Goal: Information Seeking & Learning: Learn about a topic

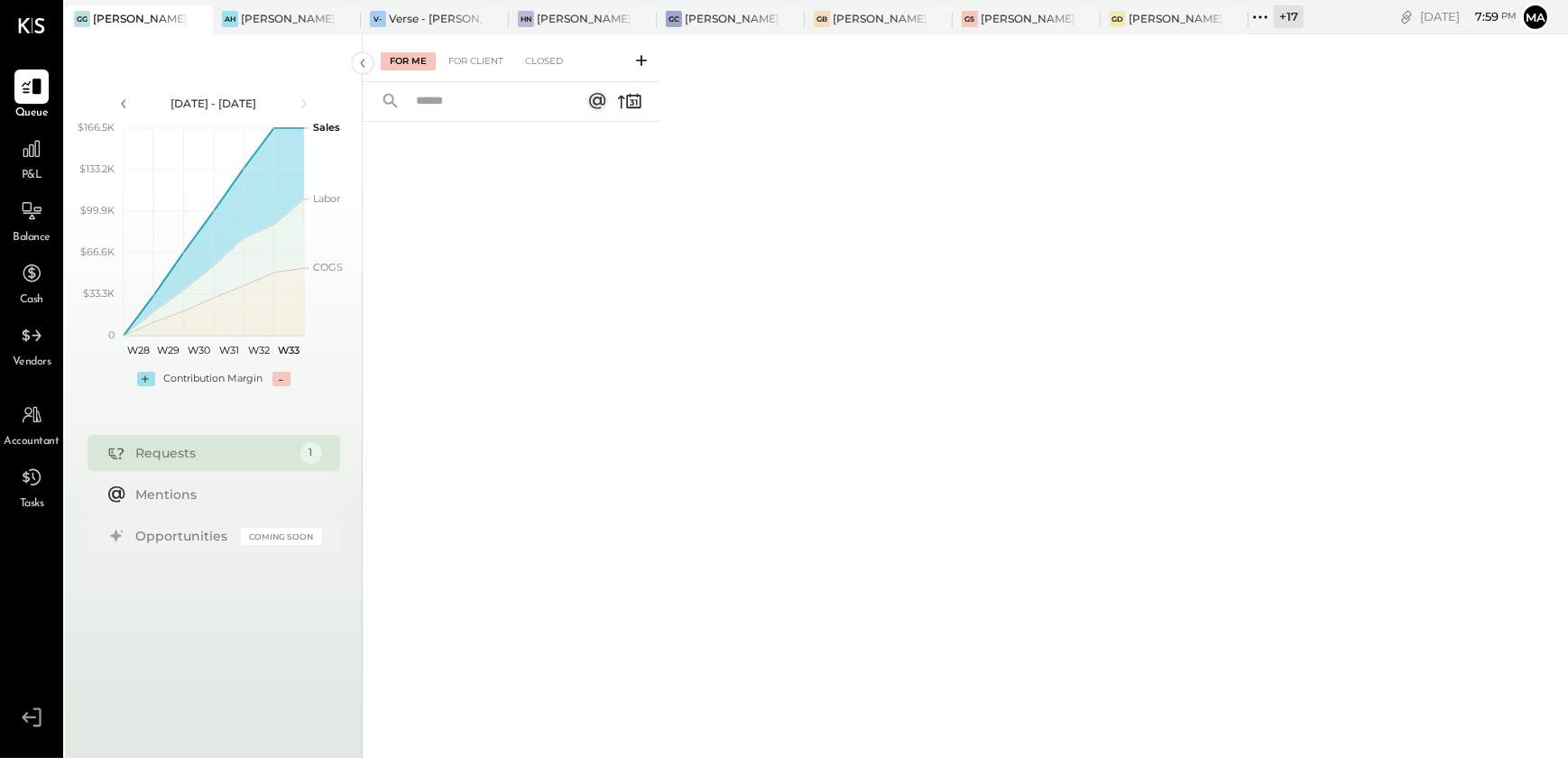
click at [1269, 21] on icon at bounding box center [1261, 17] width 24 height 24
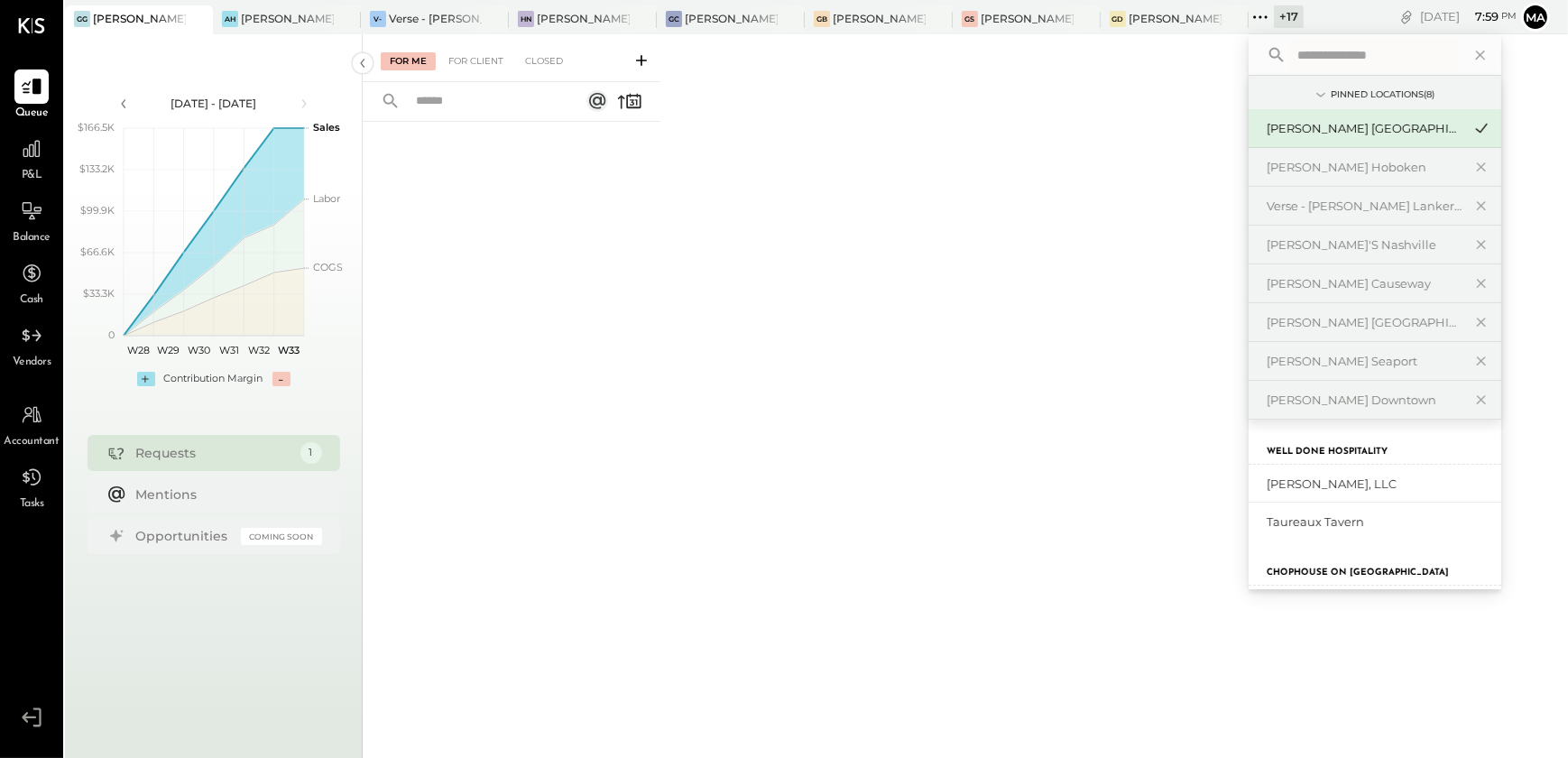
click at [1346, 54] on input "text" at bounding box center [1374, 56] width 168 height 33
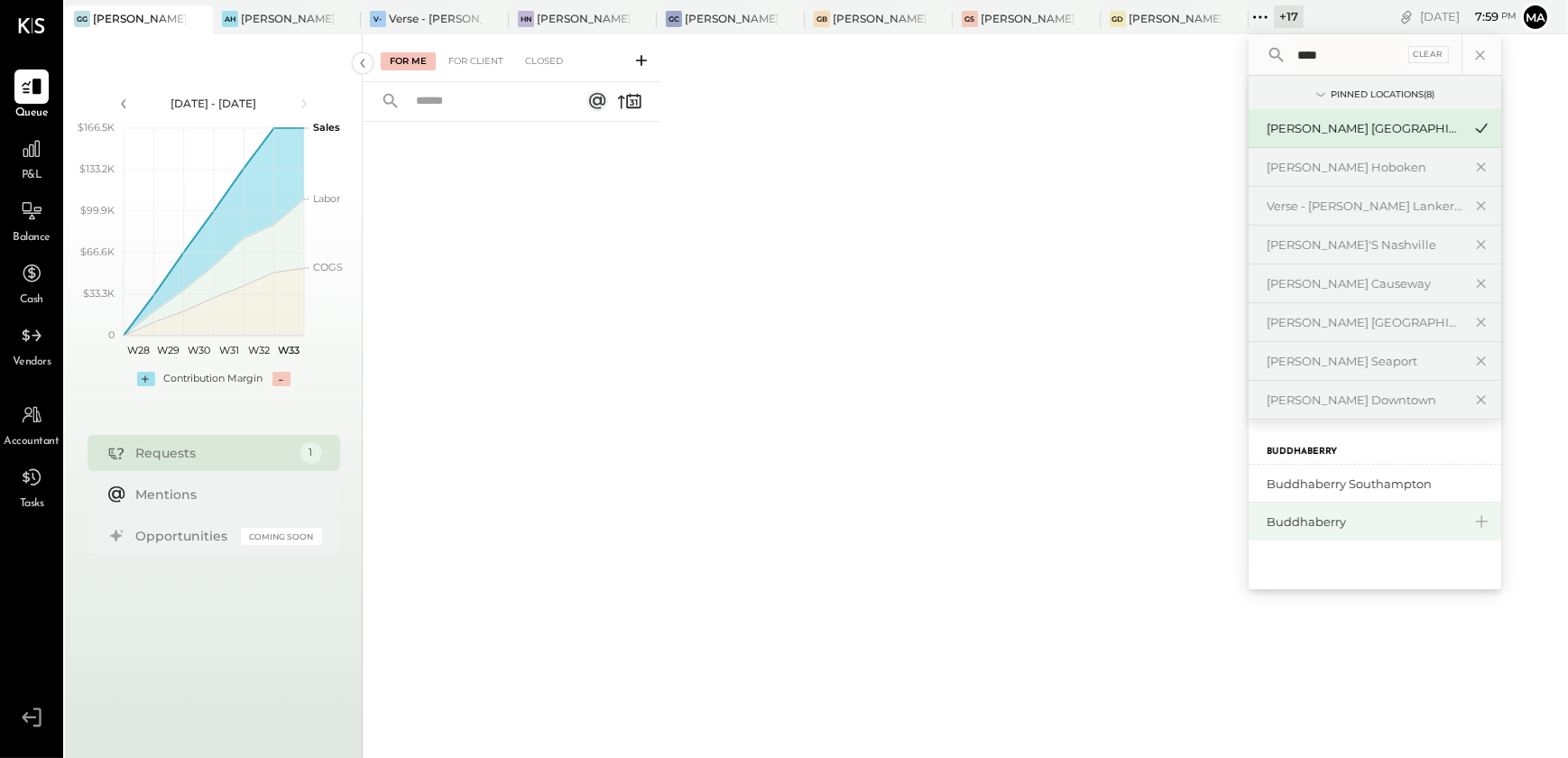
type input "****"
click at [1352, 506] on div "Buddhaberry" at bounding box center [1375, 522] width 253 height 38
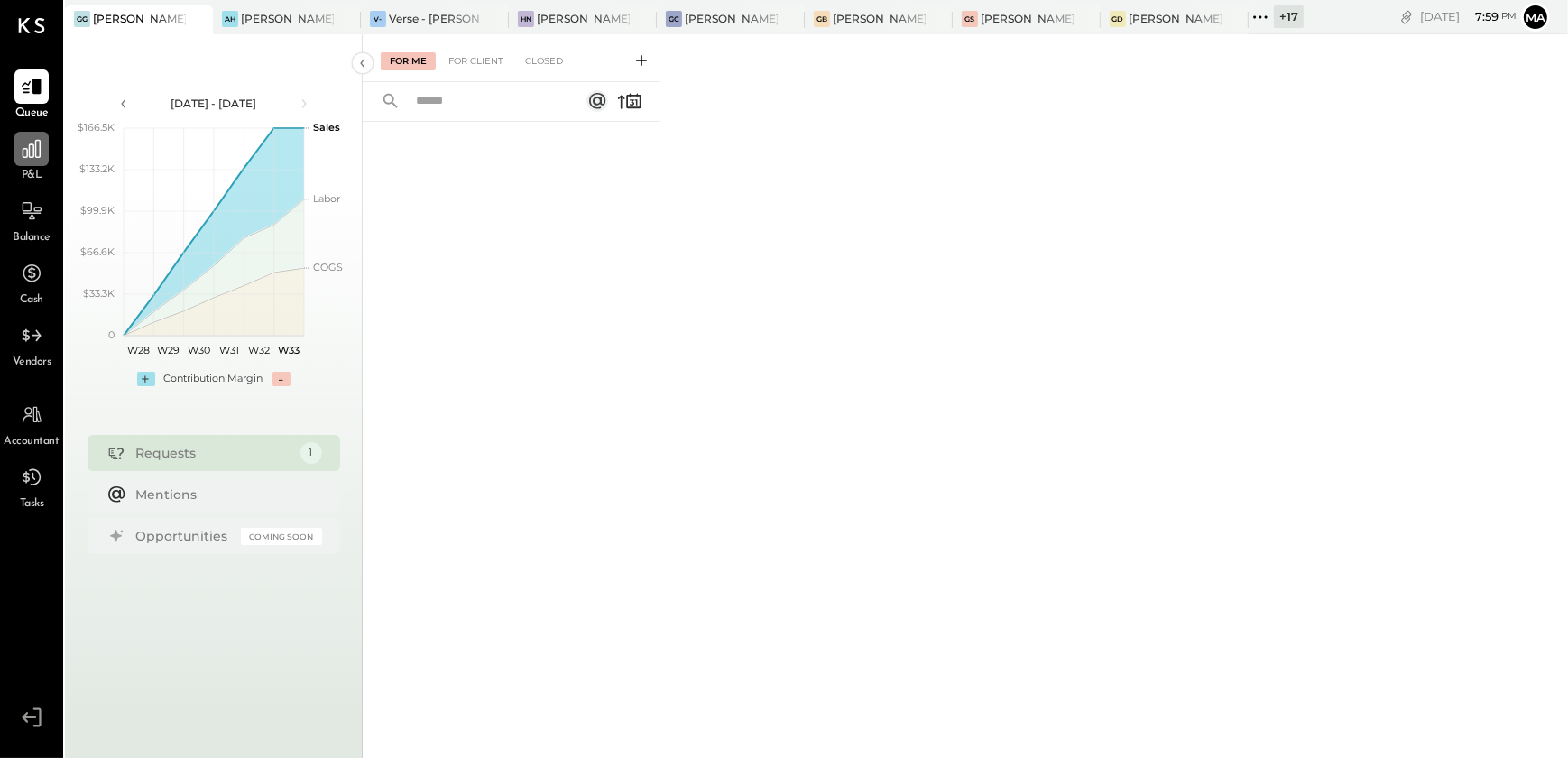
click at [17, 157] on div at bounding box center [32, 149] width 35 height 35
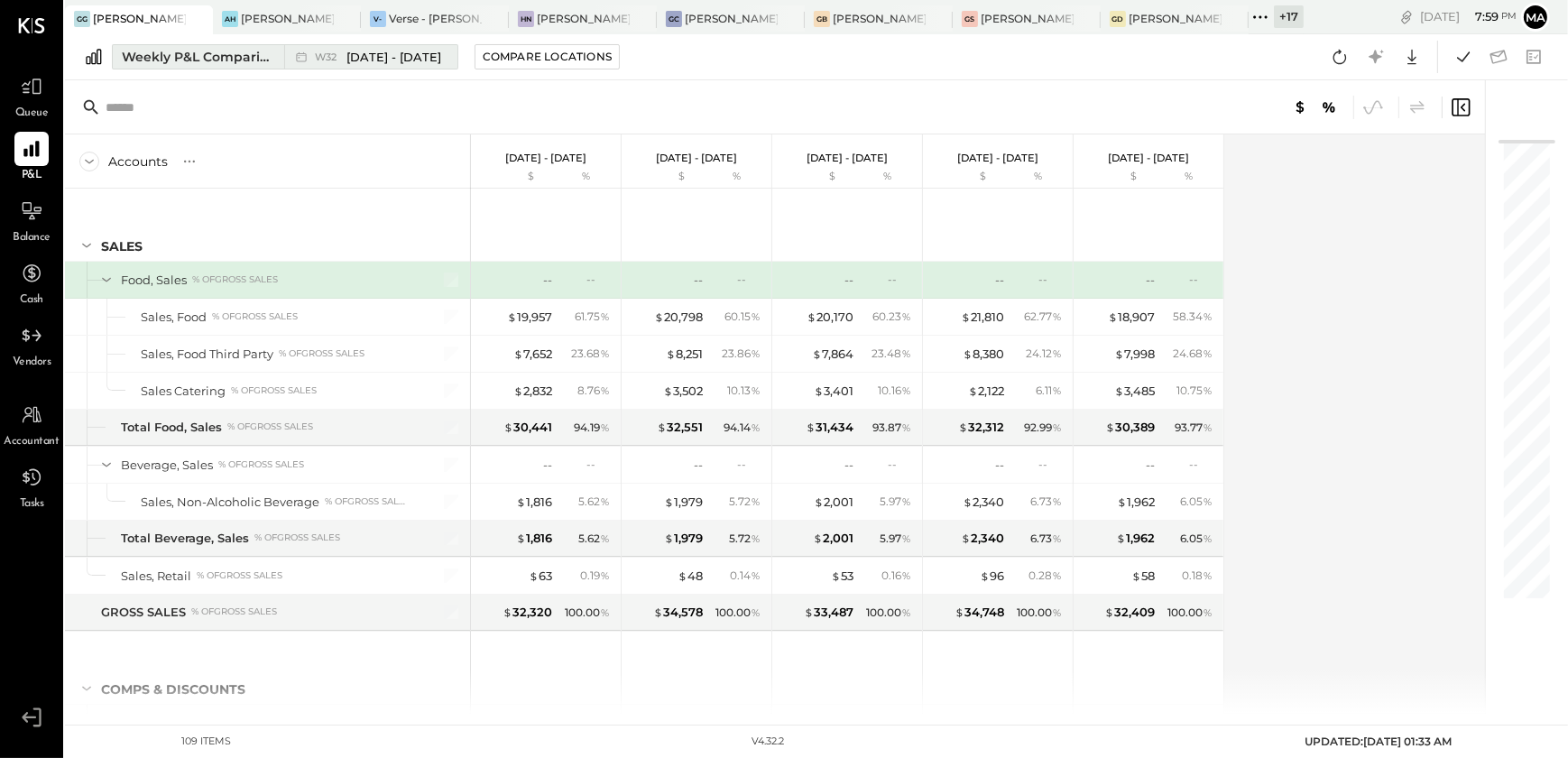
click at [232, 57] on div "Weekly P&L Comparison" at bounding box center [197, 57] width 152 height 18
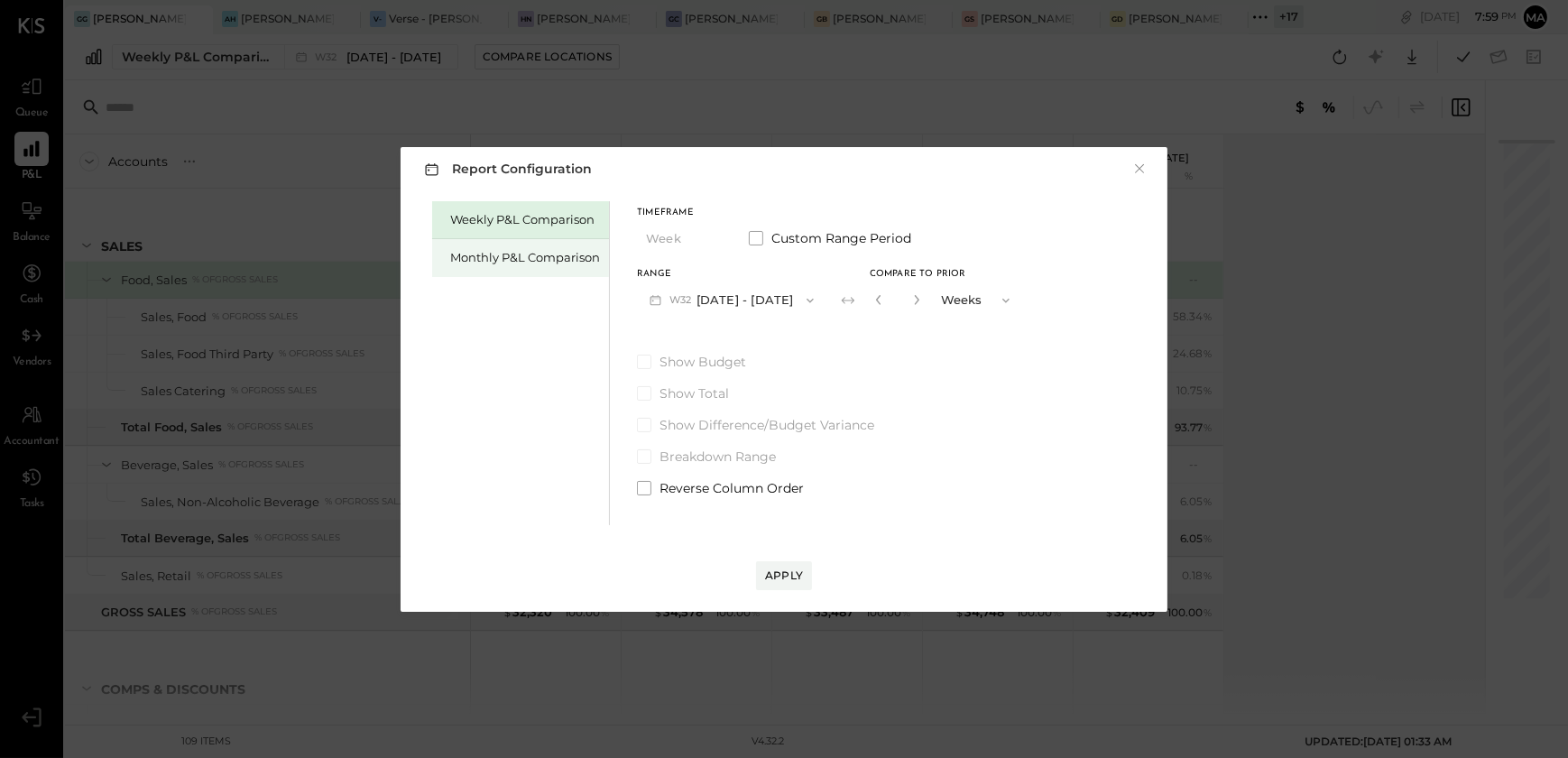
click at [487, 268] on div "Monthly P&L Comparison" at bounding box center [520, 258] width 176 height 38
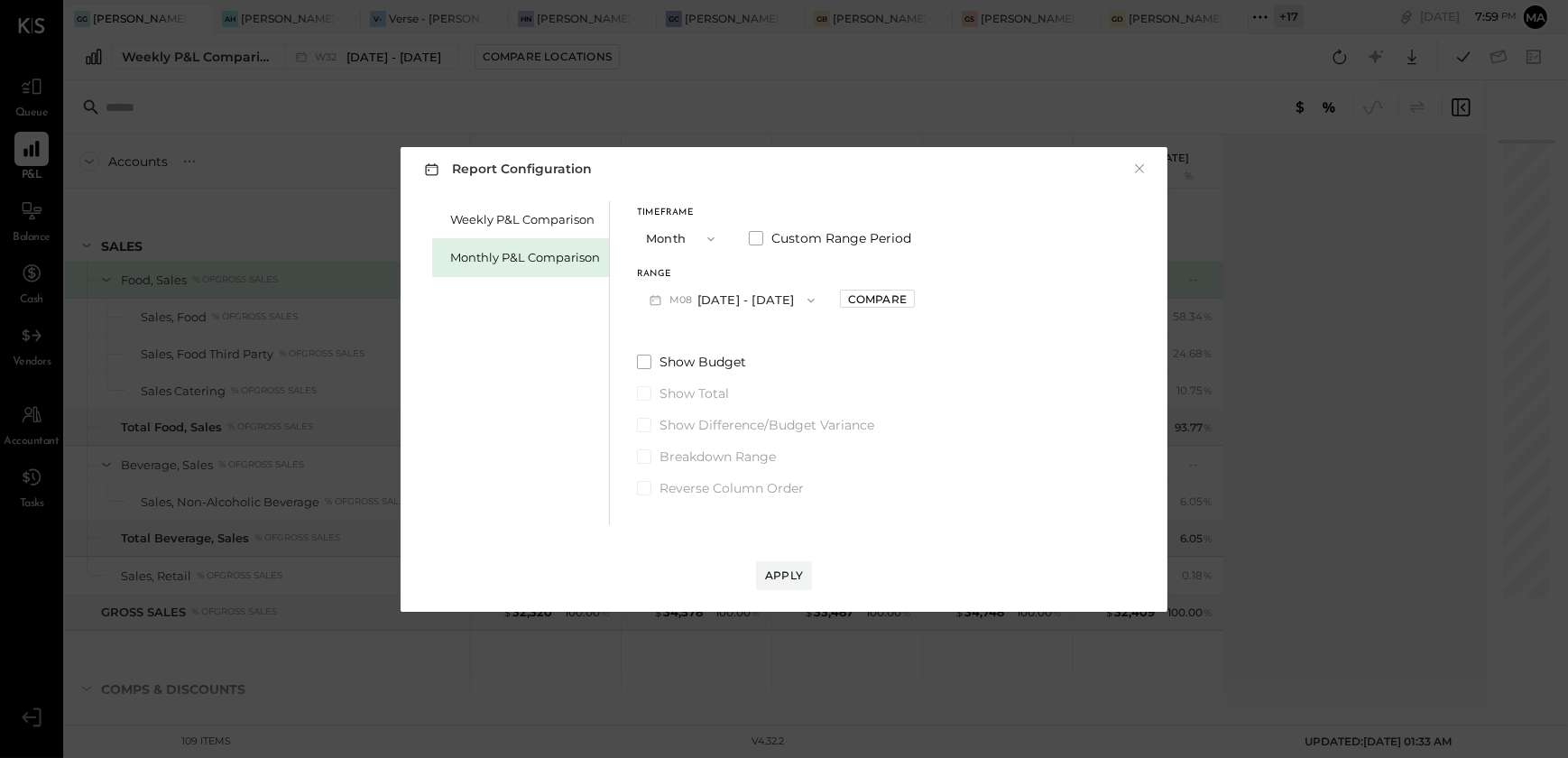
click at [746, 301] on button "M08 [DATE] - [DATE]" at bounding box center [732, 300] width 190 height 34
click at [761, 340] on div "M07 [DATE] - [DATE]" at bounding box center [741, 341] width 206 height 38
click at [771, 563] on button "Apply" at bounding box center [784, 576] width 56 height 29
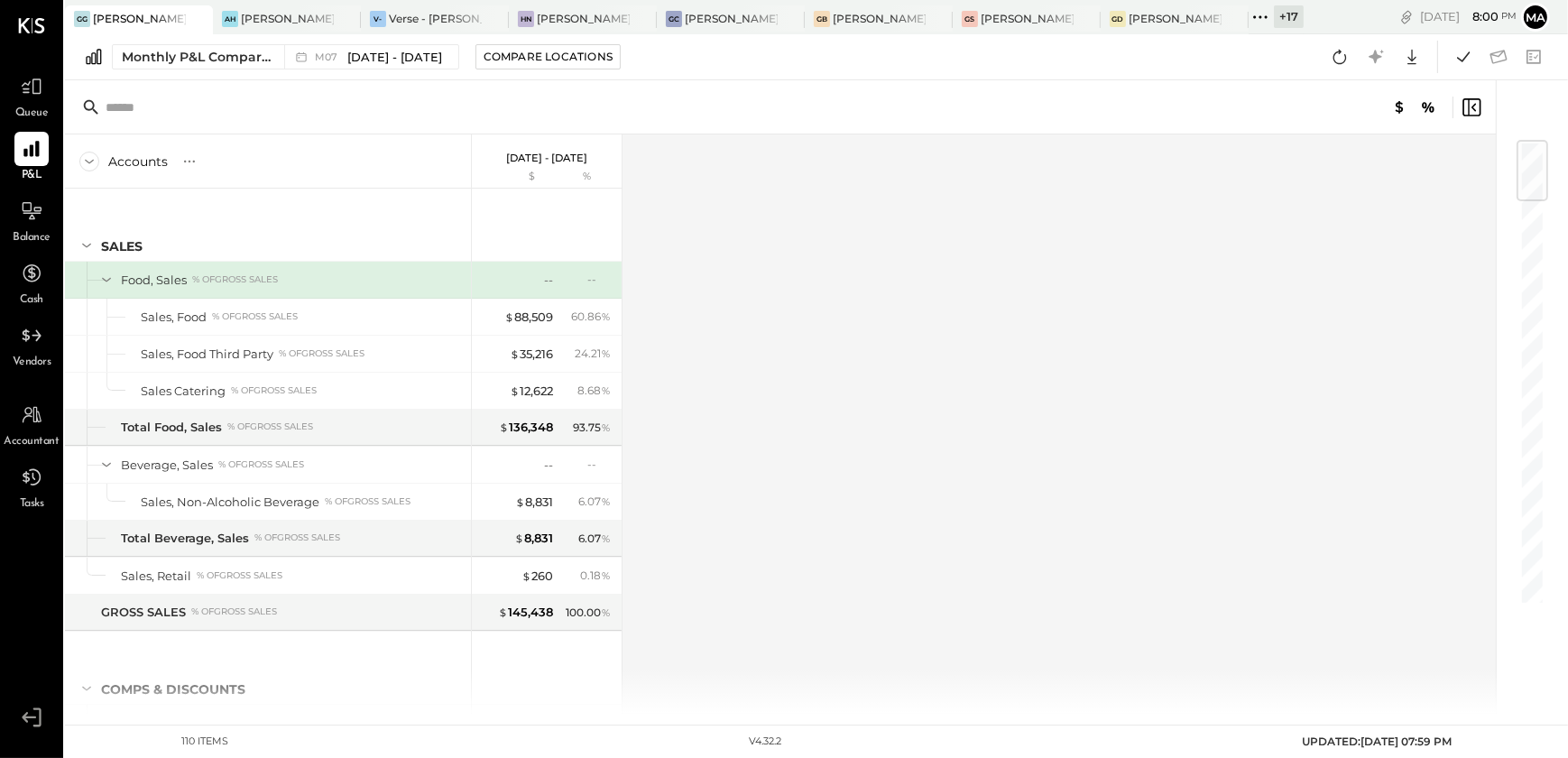
click at [1264, 22] on icon at bounding box center [1261, 17] width 24 height 24
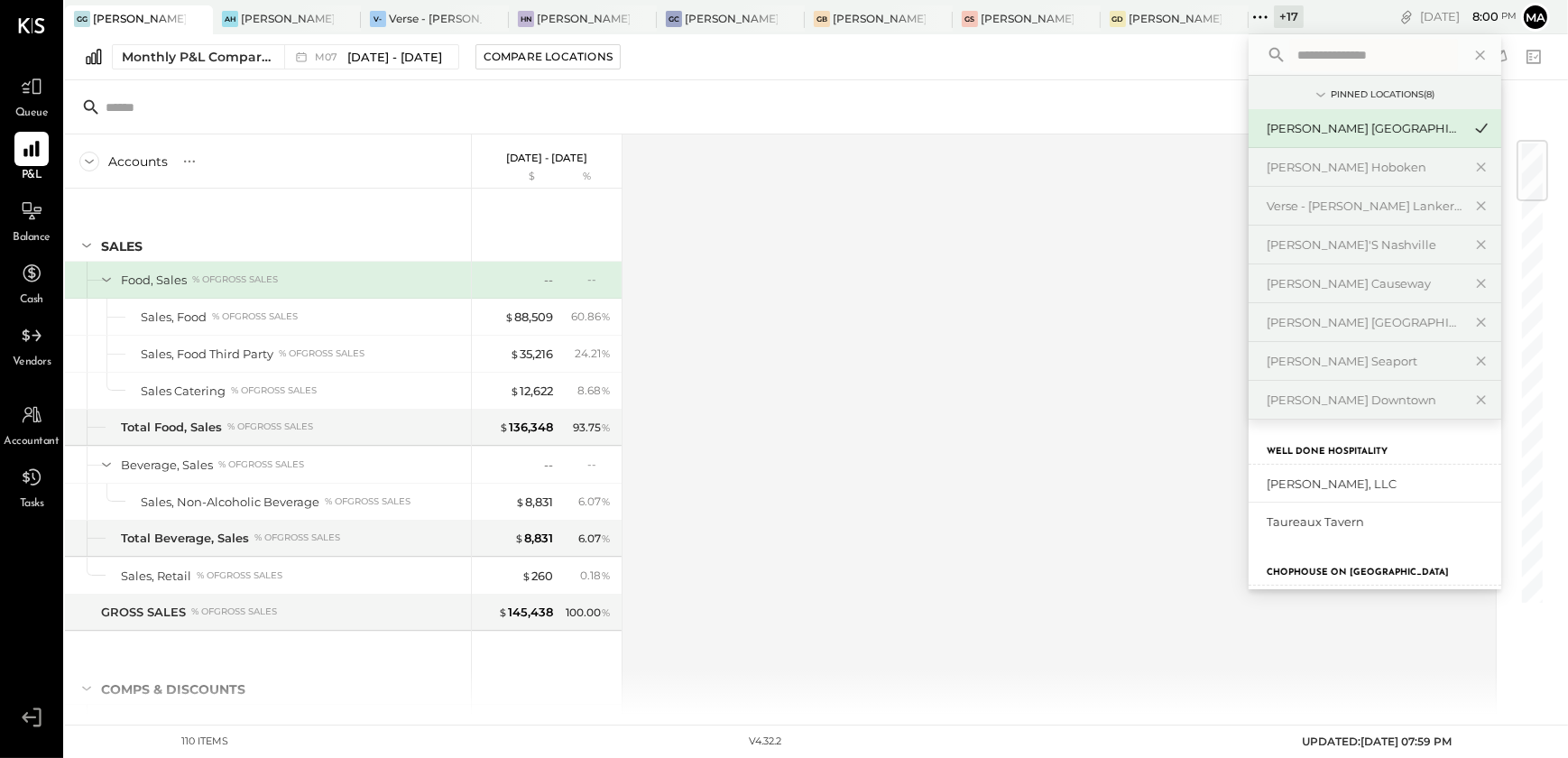
click at [1352, 50] on input "text" at bounding box center [1374, 56] width 168 height 33
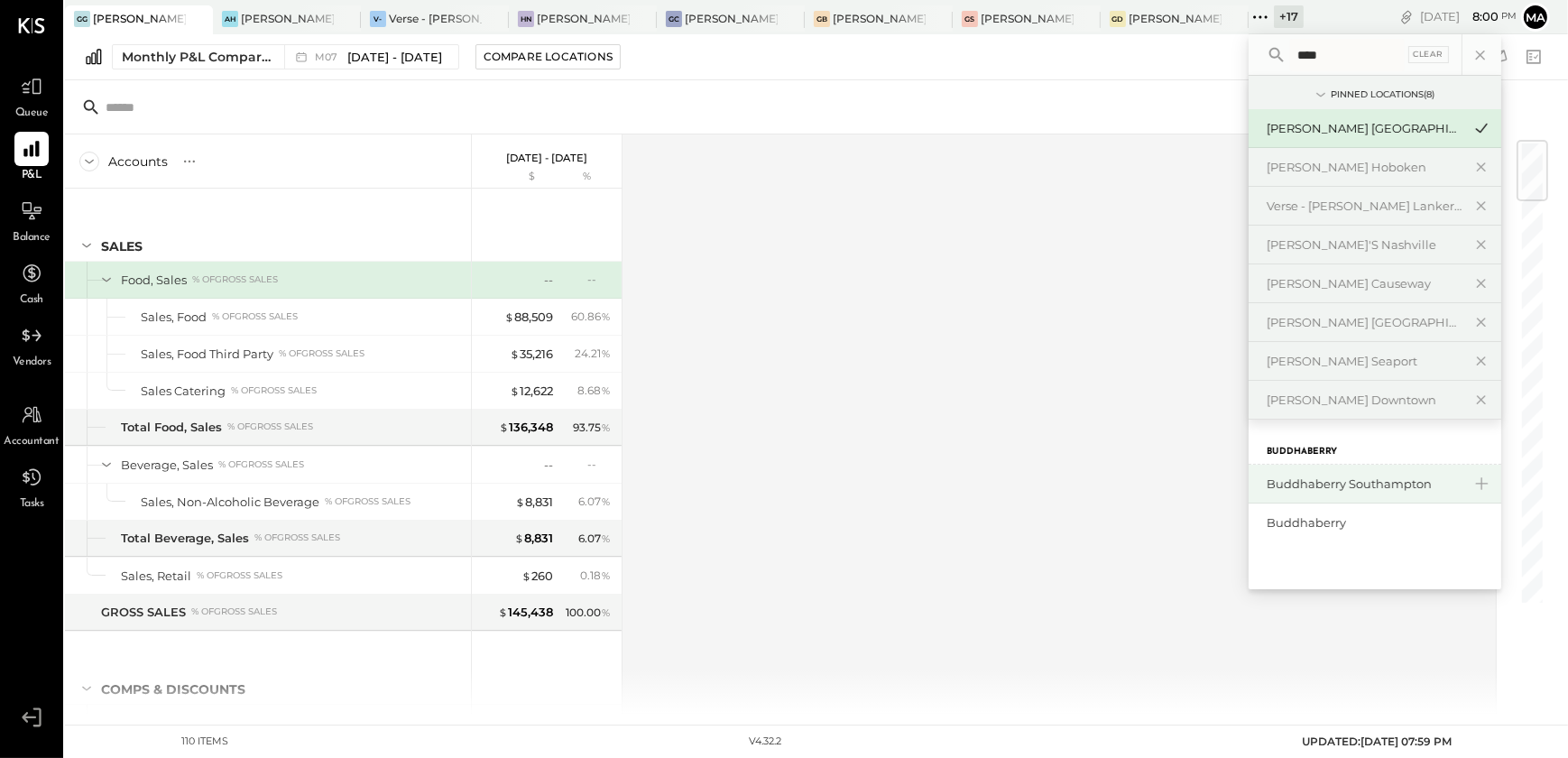
type input "****"
click at [1375, 485] on div "Buddhaberry Southampton" at bounding box center [1364, 484] width 195 height 17
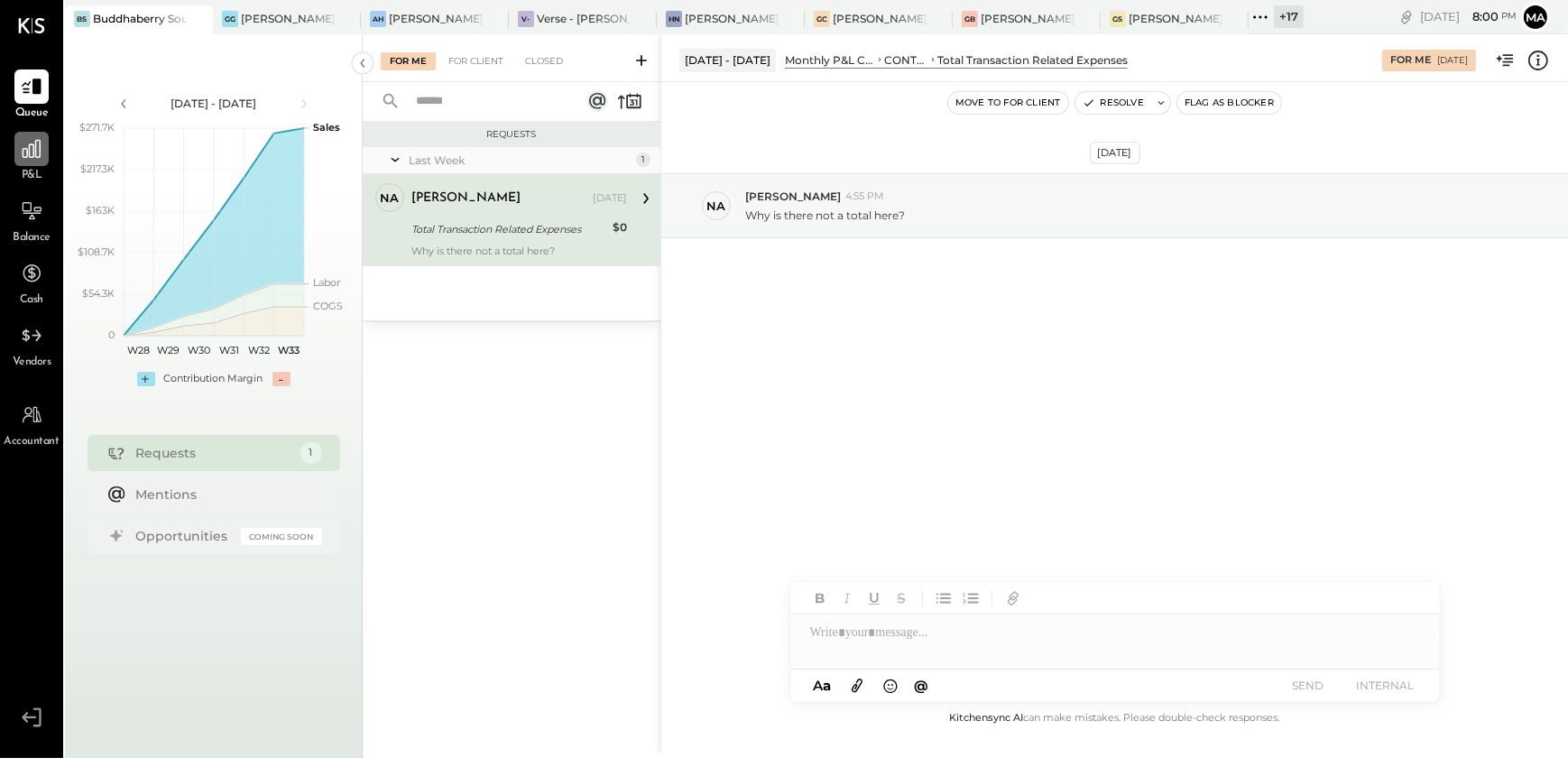
click at [18, 163] on div at bounding box center [32, 149] width 35 height 35
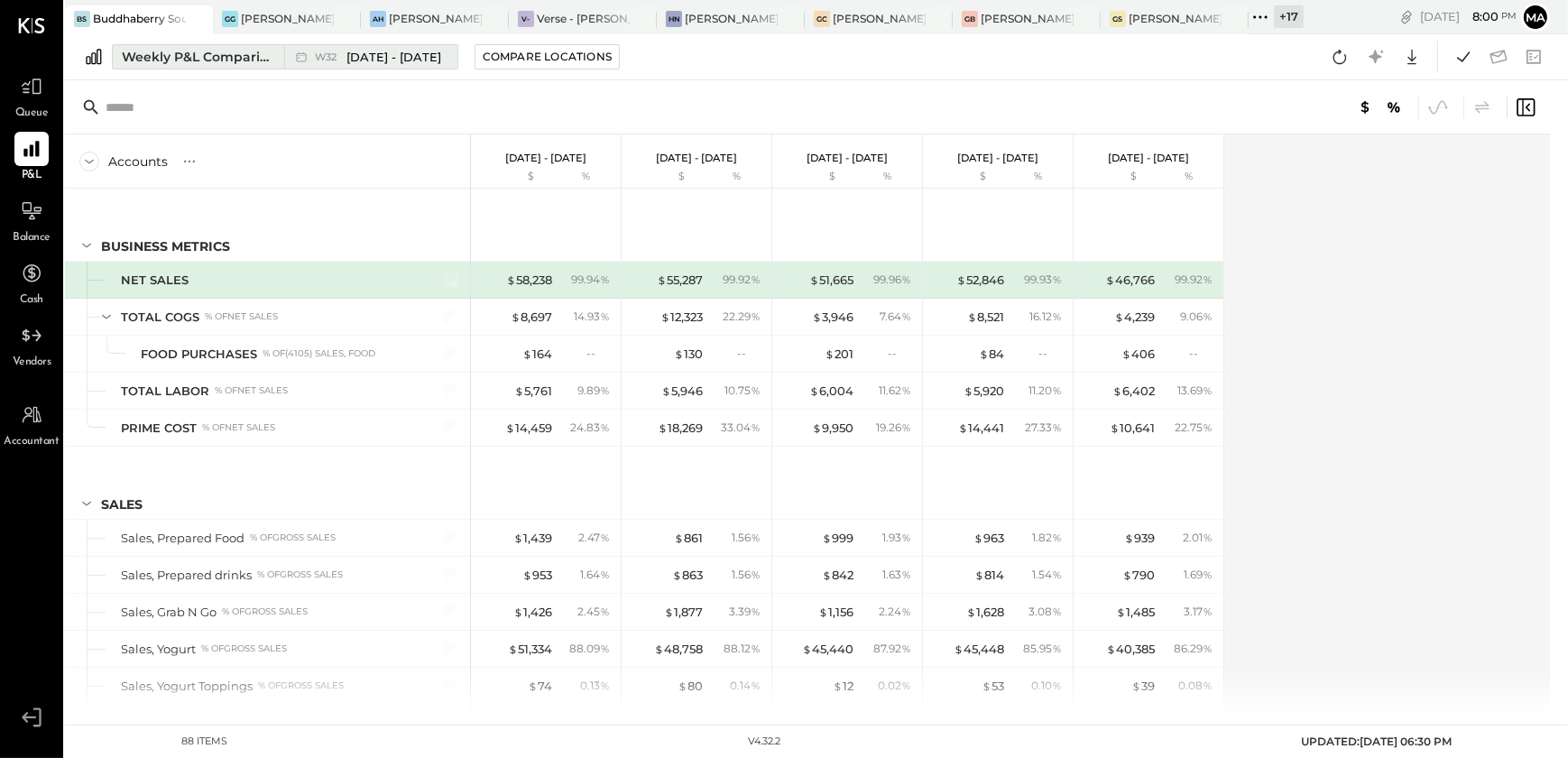
click at [250, 60] on div "Weekly P&L Comparison" at bounding box center [197, 57] width 152 height 18
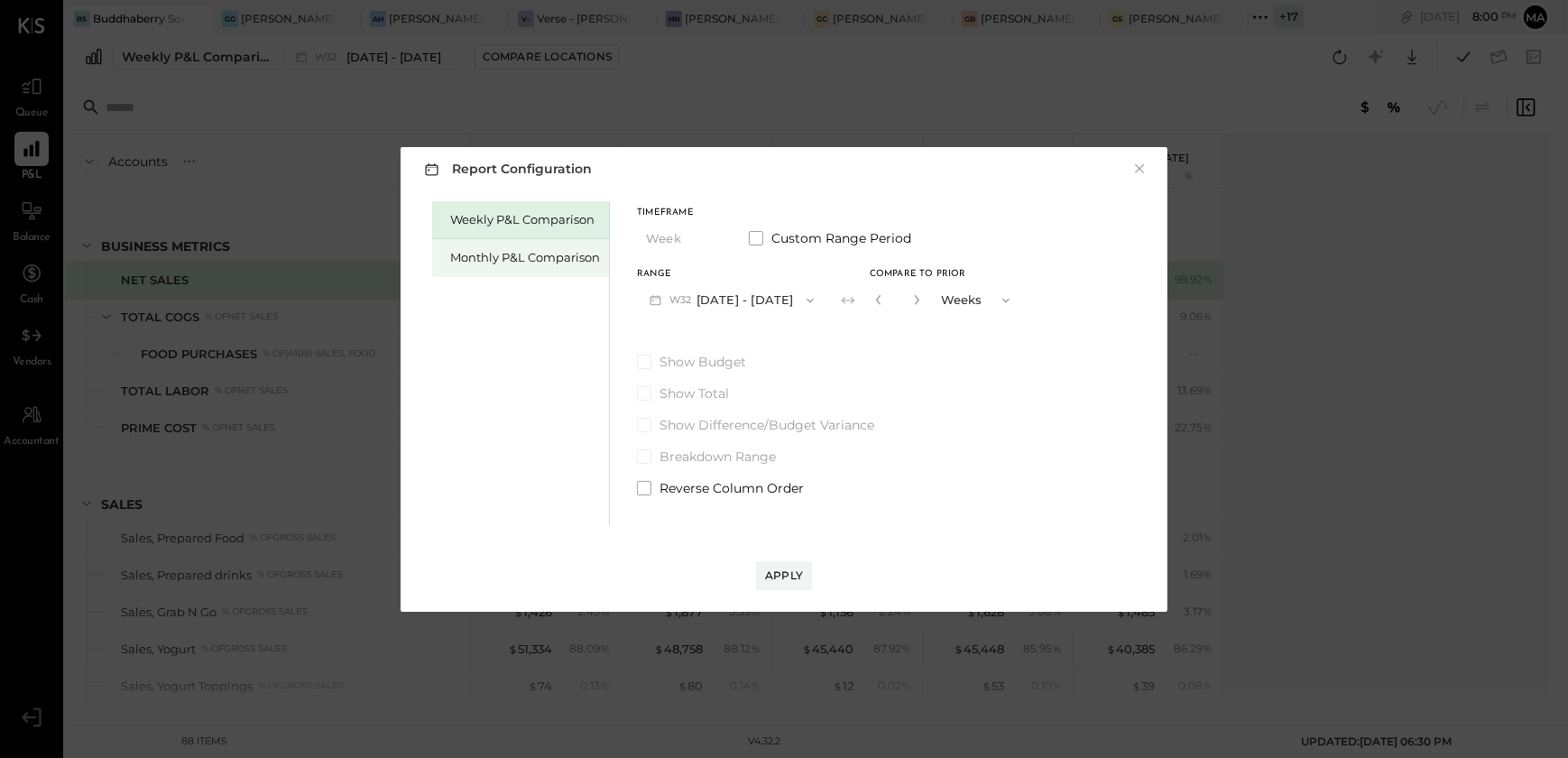
click at [461, 269] on div "Monthly P&L Comparison" at bounding box center [520, 258] width 176 height 38
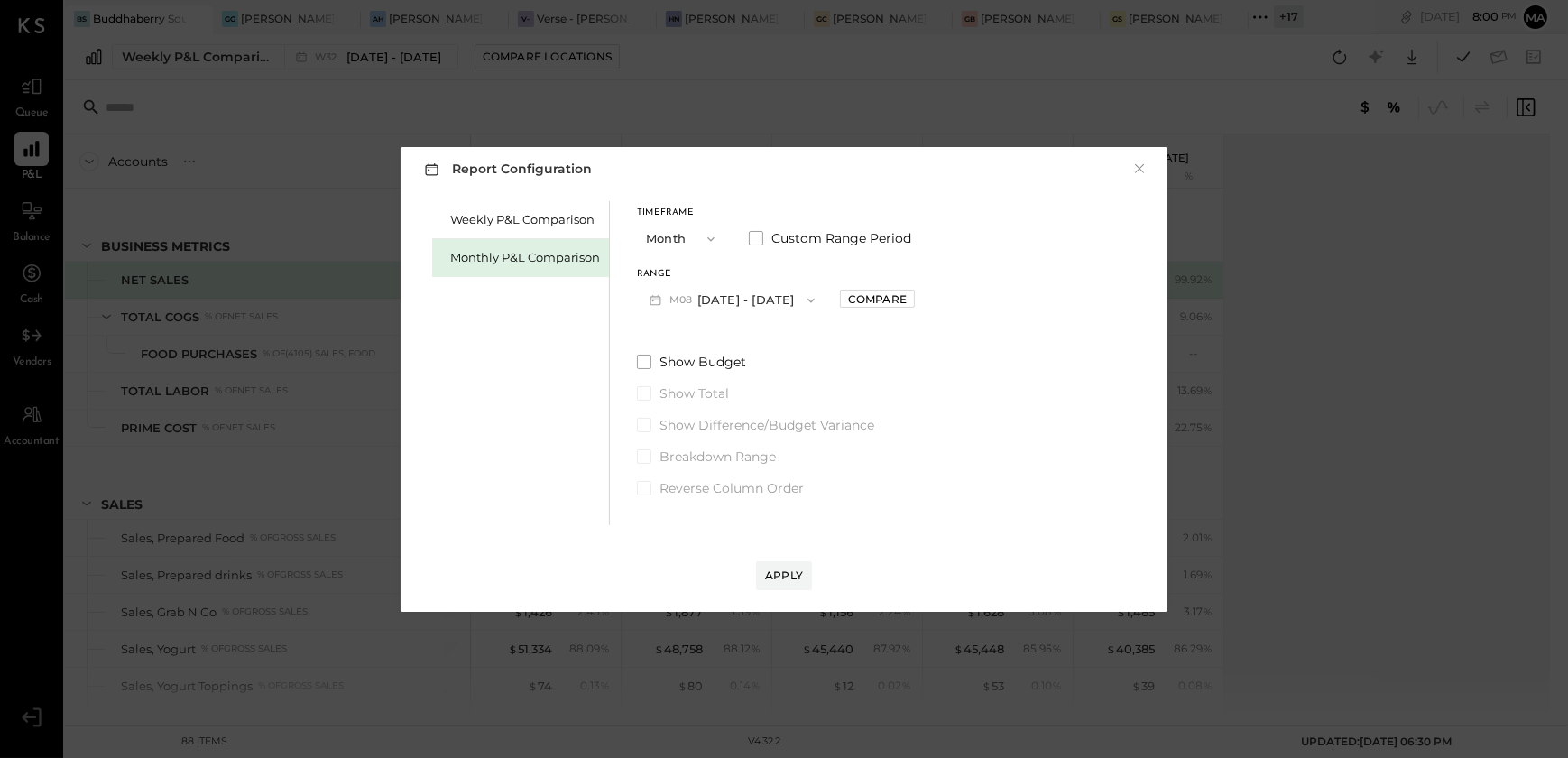
click at [756, 308] on button "M08 [DATE] - [DATE]" at bounding box center [732, 300] width 190 height 34
click at [748, 351] on div "M07 [DATE] - [DATE]" at bounding box center [741, 341] width 206 height 38
click at [789, 573] on div "Apply" at bounding box center [784, 575] width 38 height 15
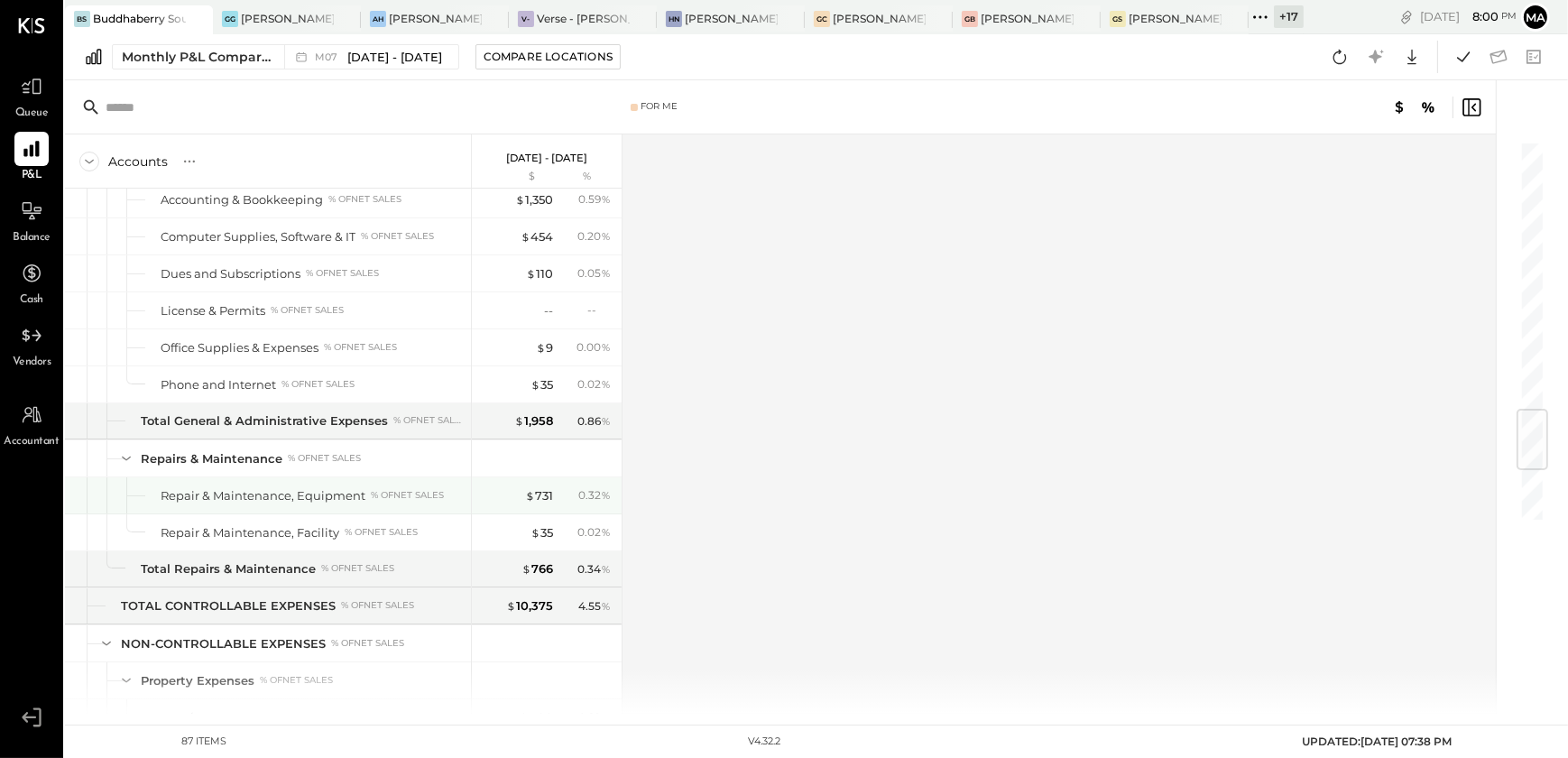
scroll to position [2727, 0]
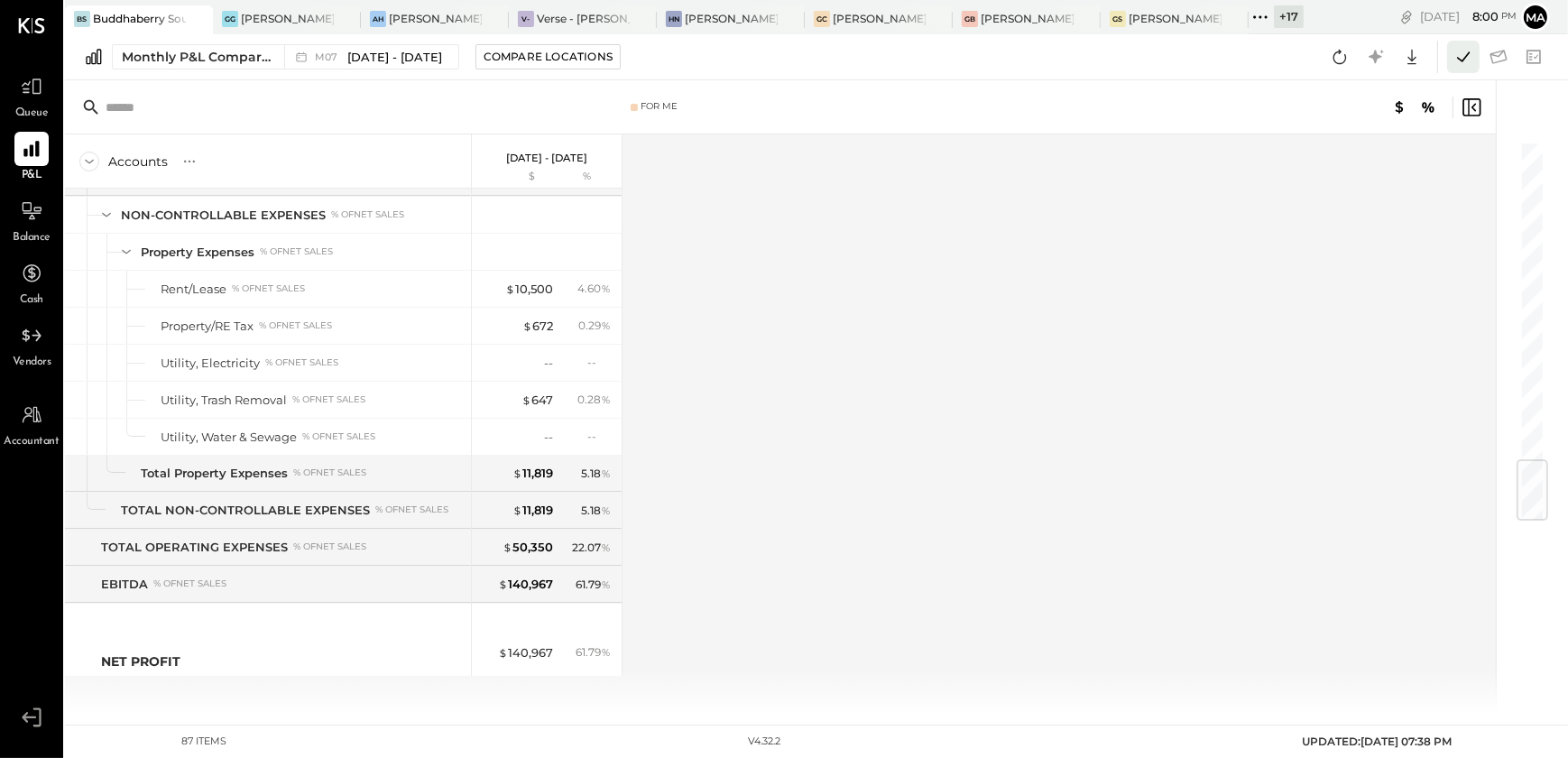
click at [1462, 63] on icon at bounding box center [1463, 57] width 24 height 24
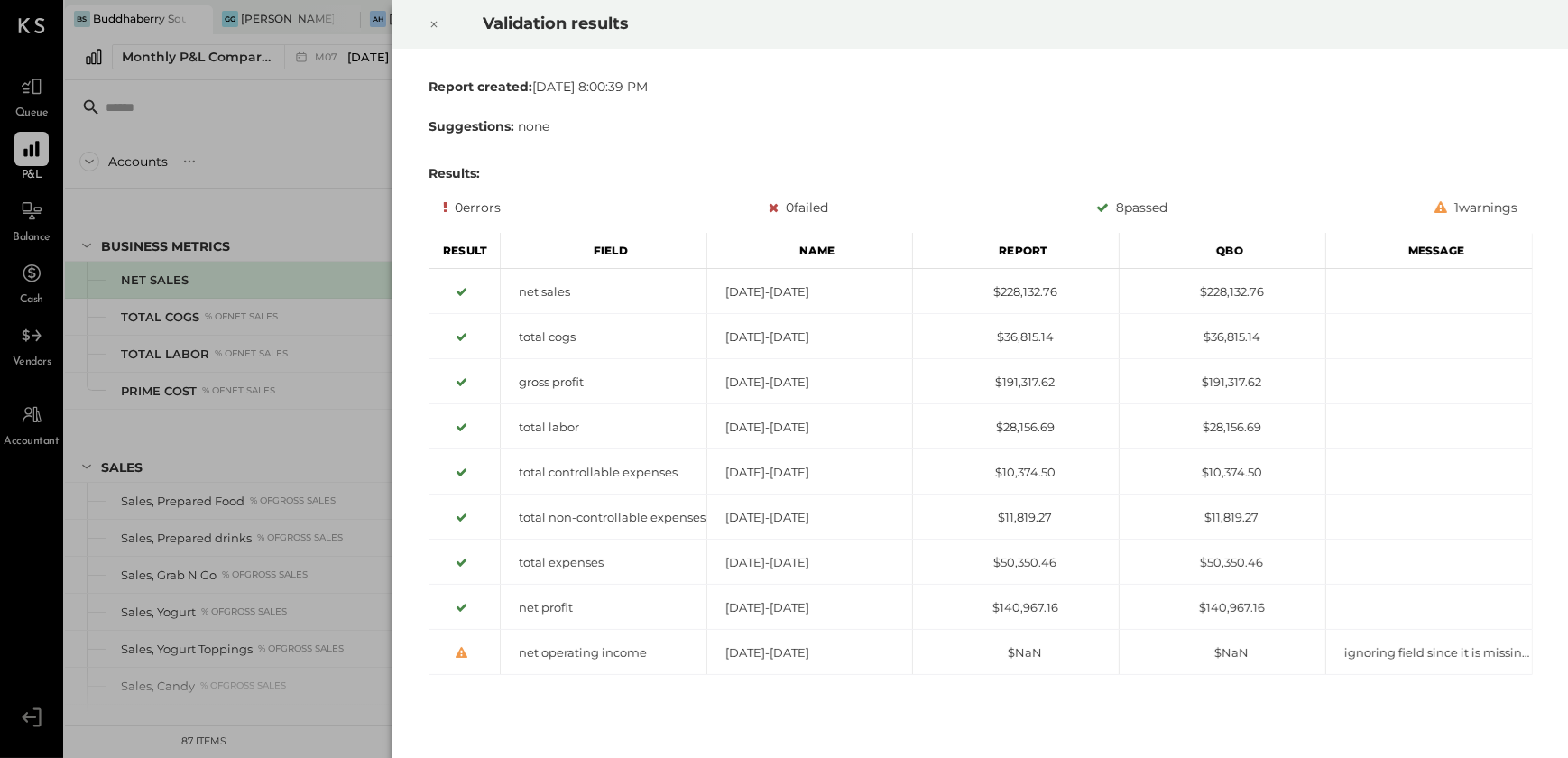
click at [432, 21] on icon at bounding box center [434, 25] width 11 height 22
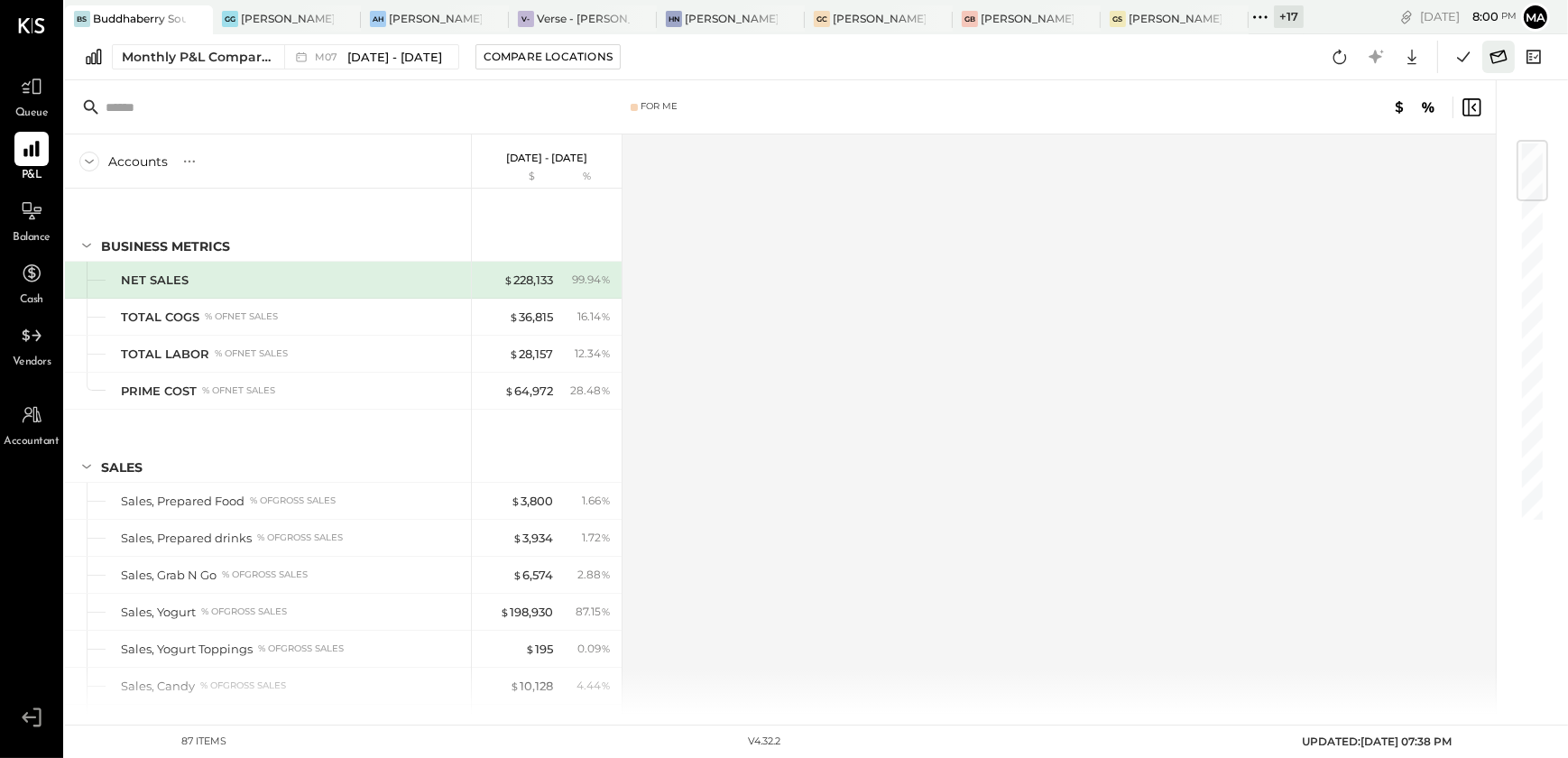
click at [1505, 56] on icon at bounding box center [1499, 57] width 24 height 24
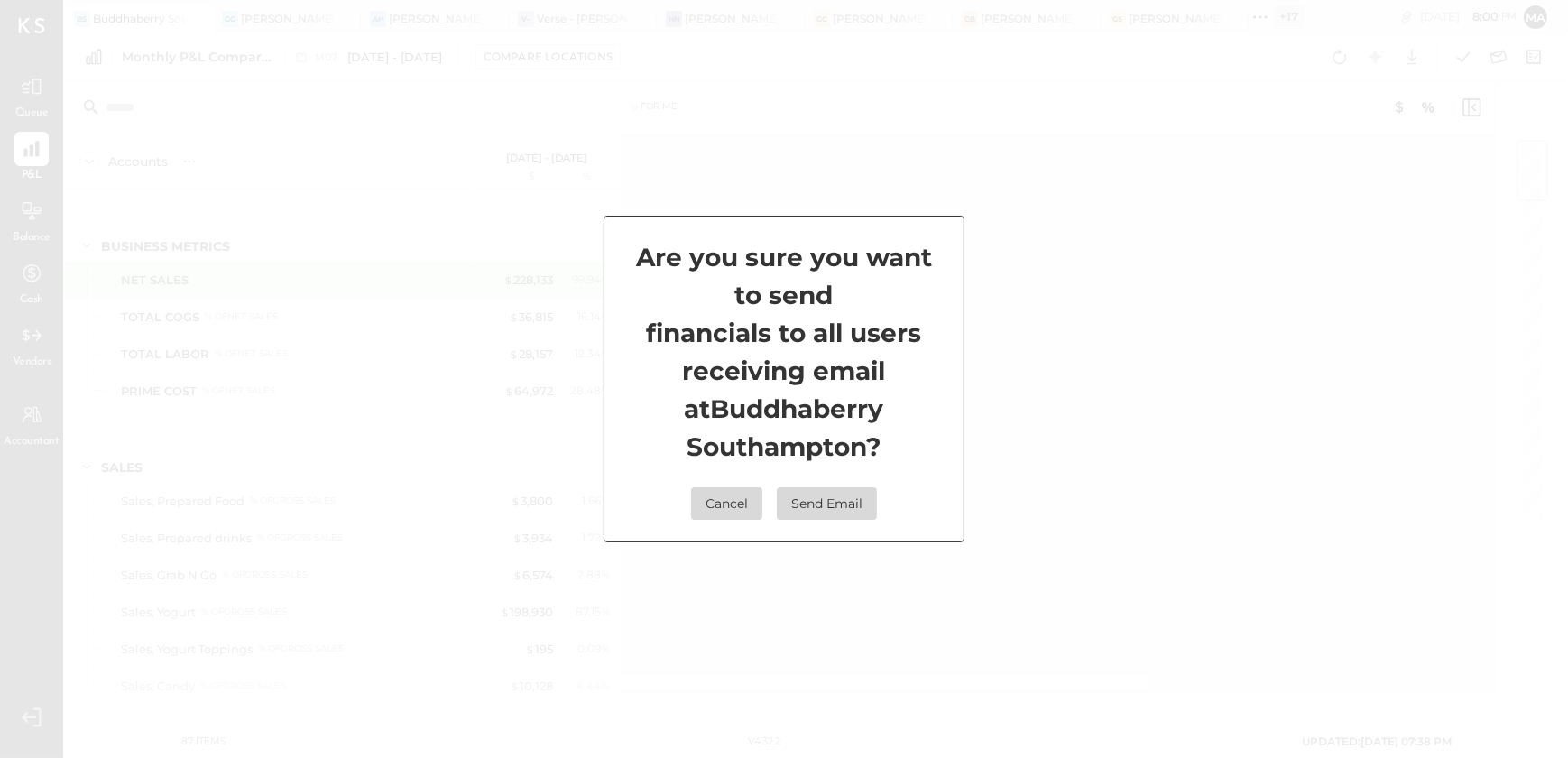
click at [836, 506] on button "Send Email" at bounding box center [827, 504] width 100 height 33
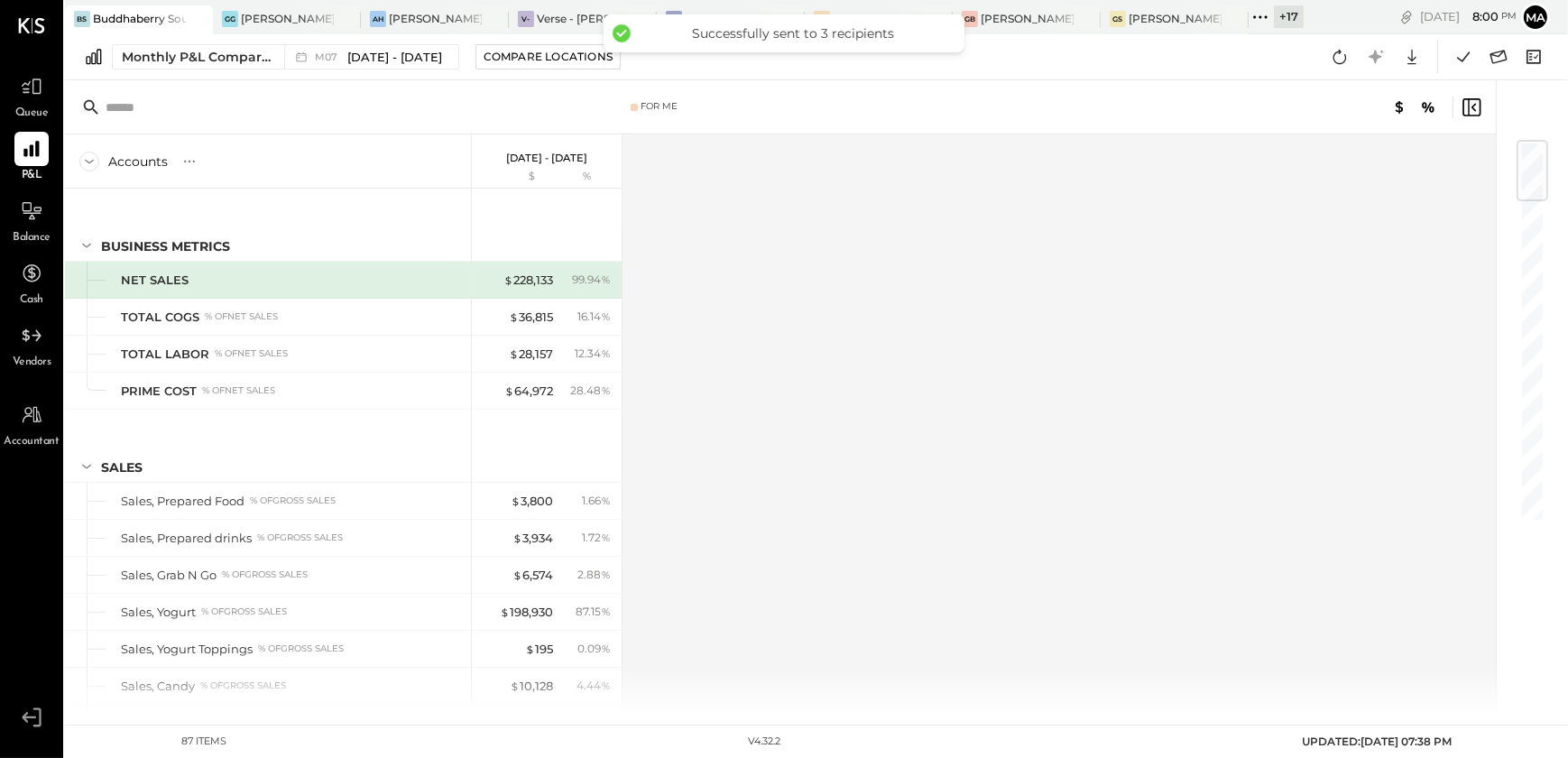
click at [1265, 16] on icon at bounding box center [1266, 16] width 3 height 3
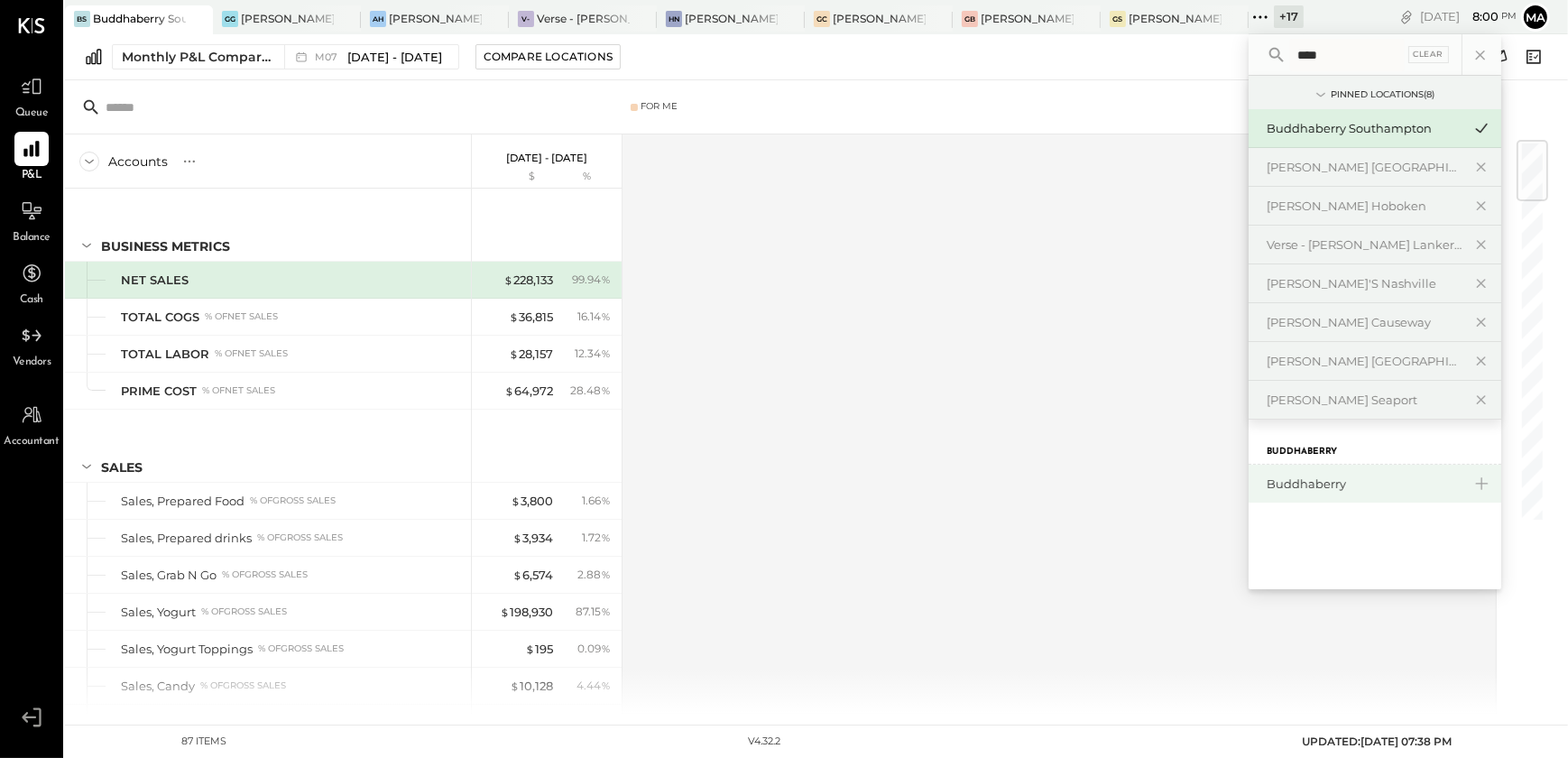
type input "****"
click at [1326, 486] on div "Buddhaberry" at bounding box center [1364, 484] width 195 height 17
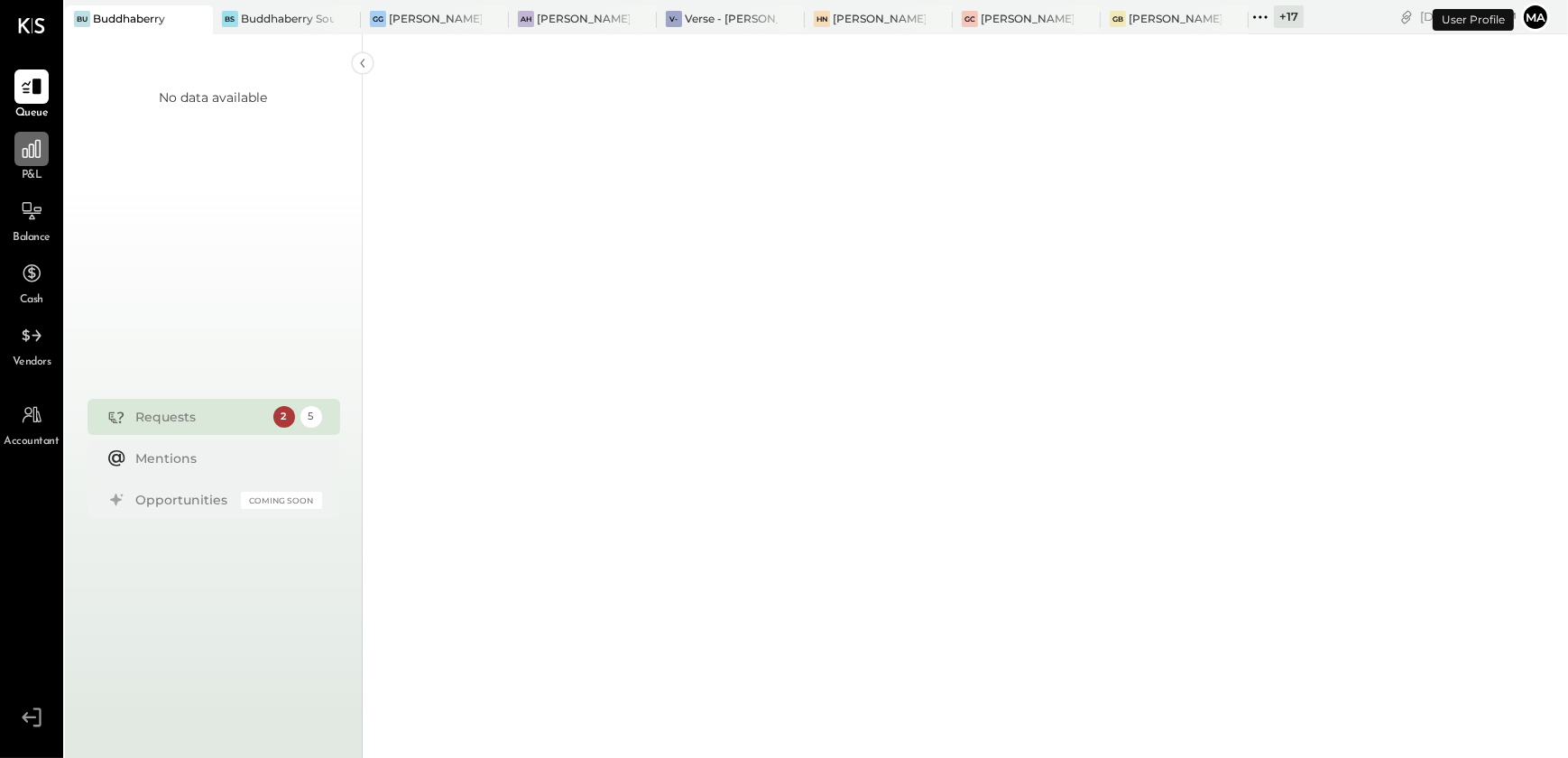
click at [24, 157] on icon at bounding box center [32, 149] width 18 height 18
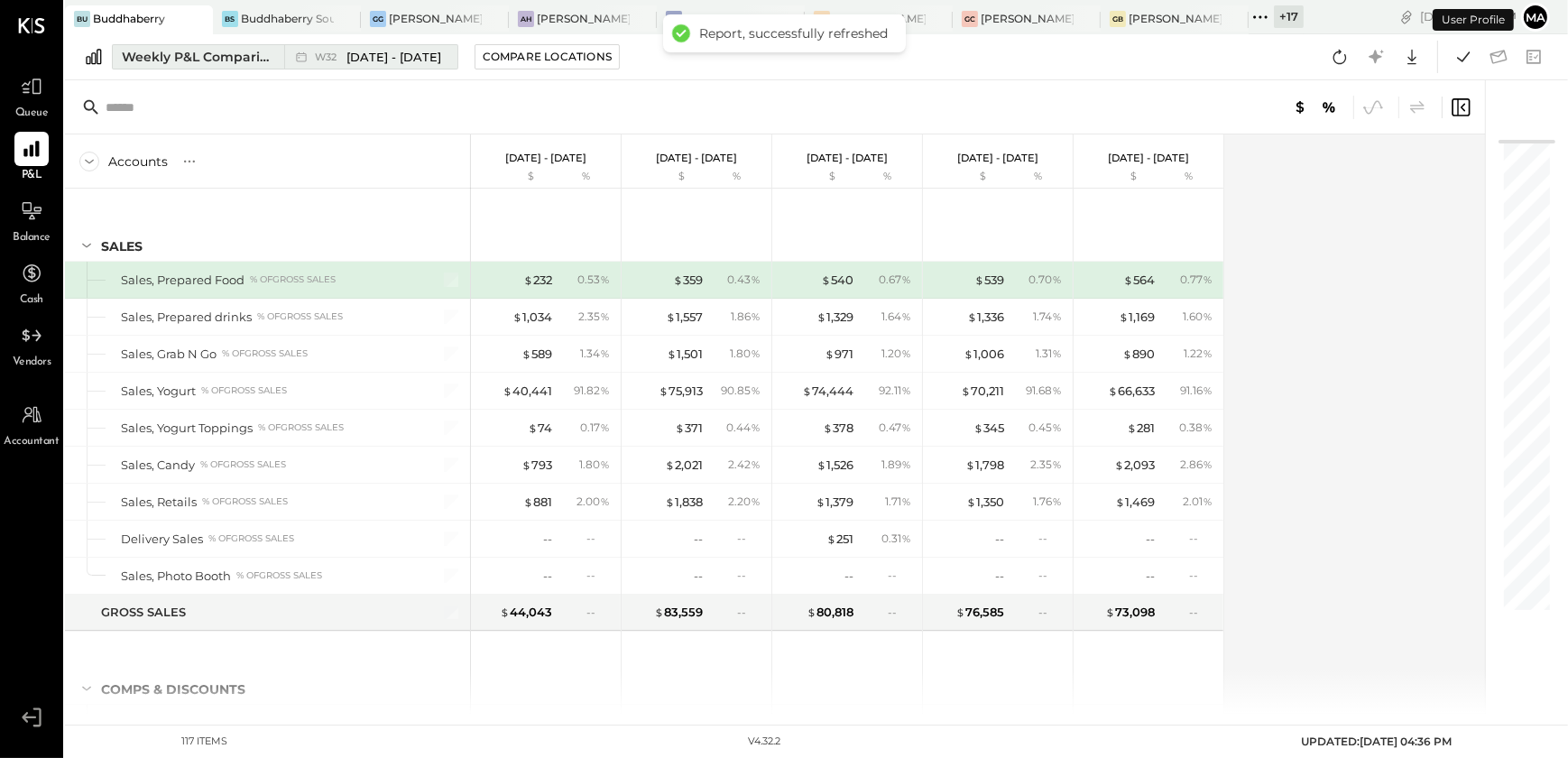
click at [141, 63] on div "Weekly P&L Comparison" at bounding box center [197, 57] width 152 height 18
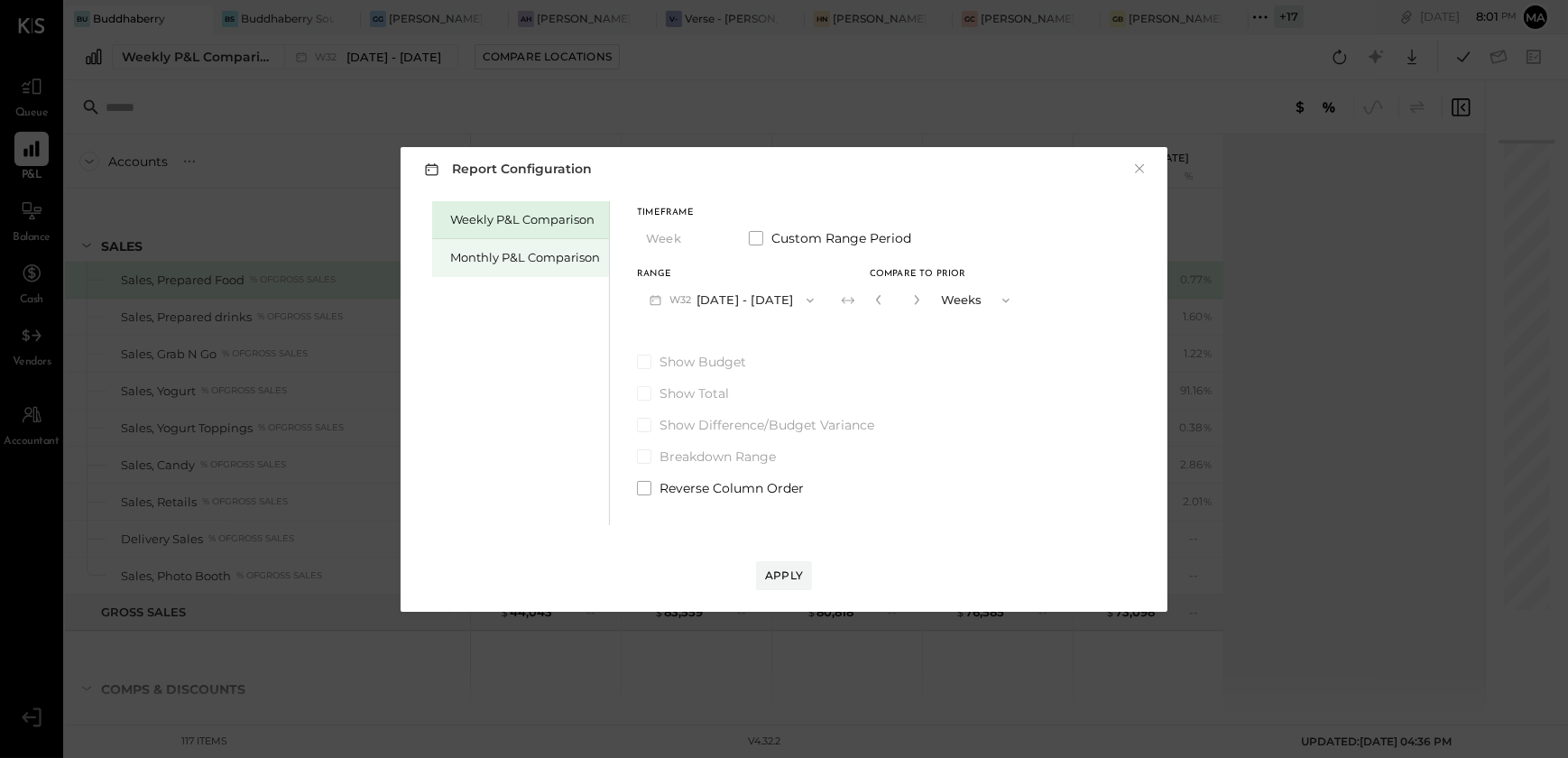
click at [506, 270] on div "Monthly P&L Comparison" at bounding box center [520, 258] width 176 height 38
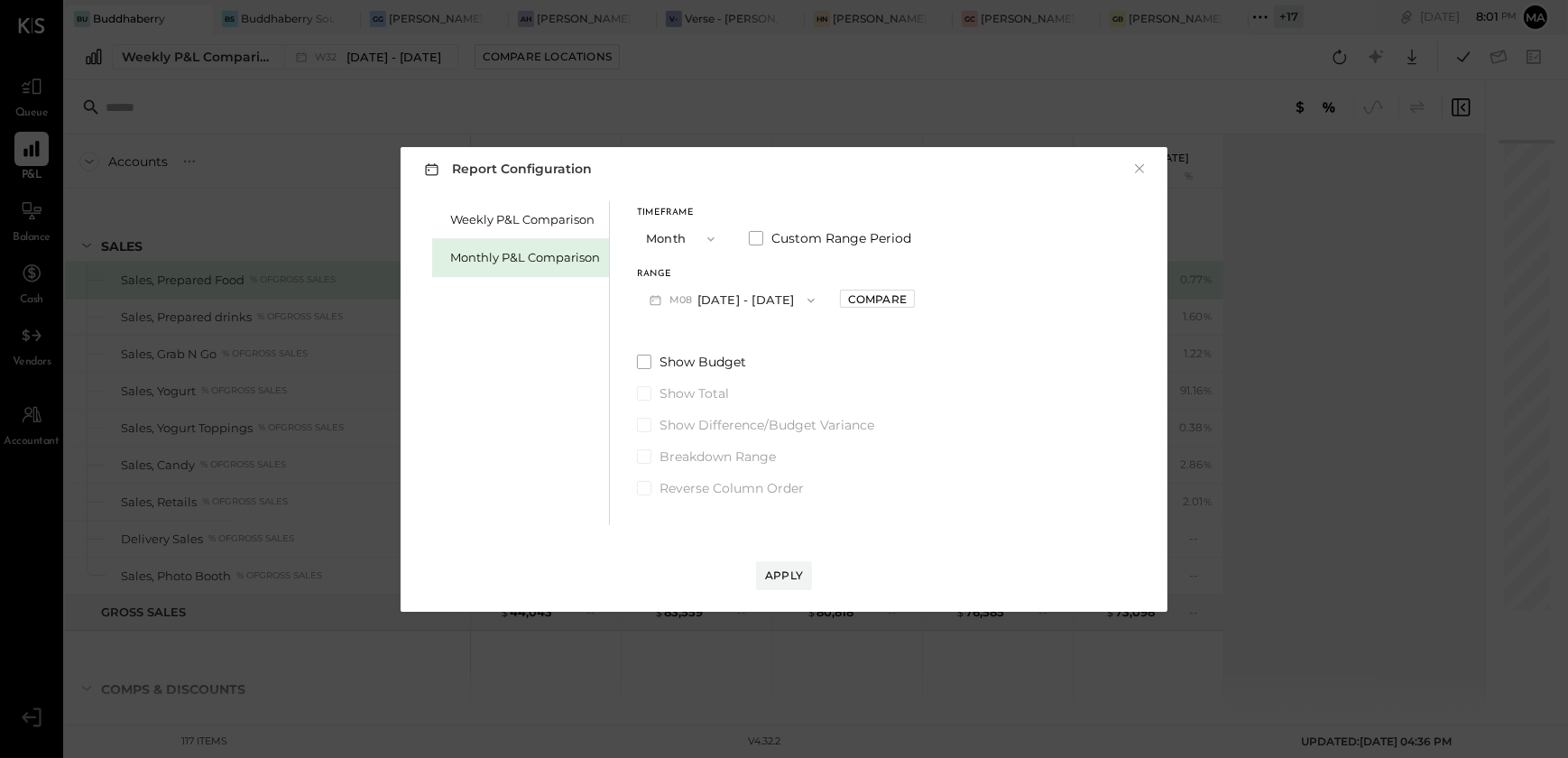
click at [740, 301] on button "M08 [DATE] - [DATE]" at bounding box center [732, 300] width 190 height 34
click at [738, 345] on span "[DATE] - [DATE]" at bounding box center [725, 339] width 85 height 15
click at [781, 581] on div "Apply" at bounding box center [784, 575] width 38 height 15
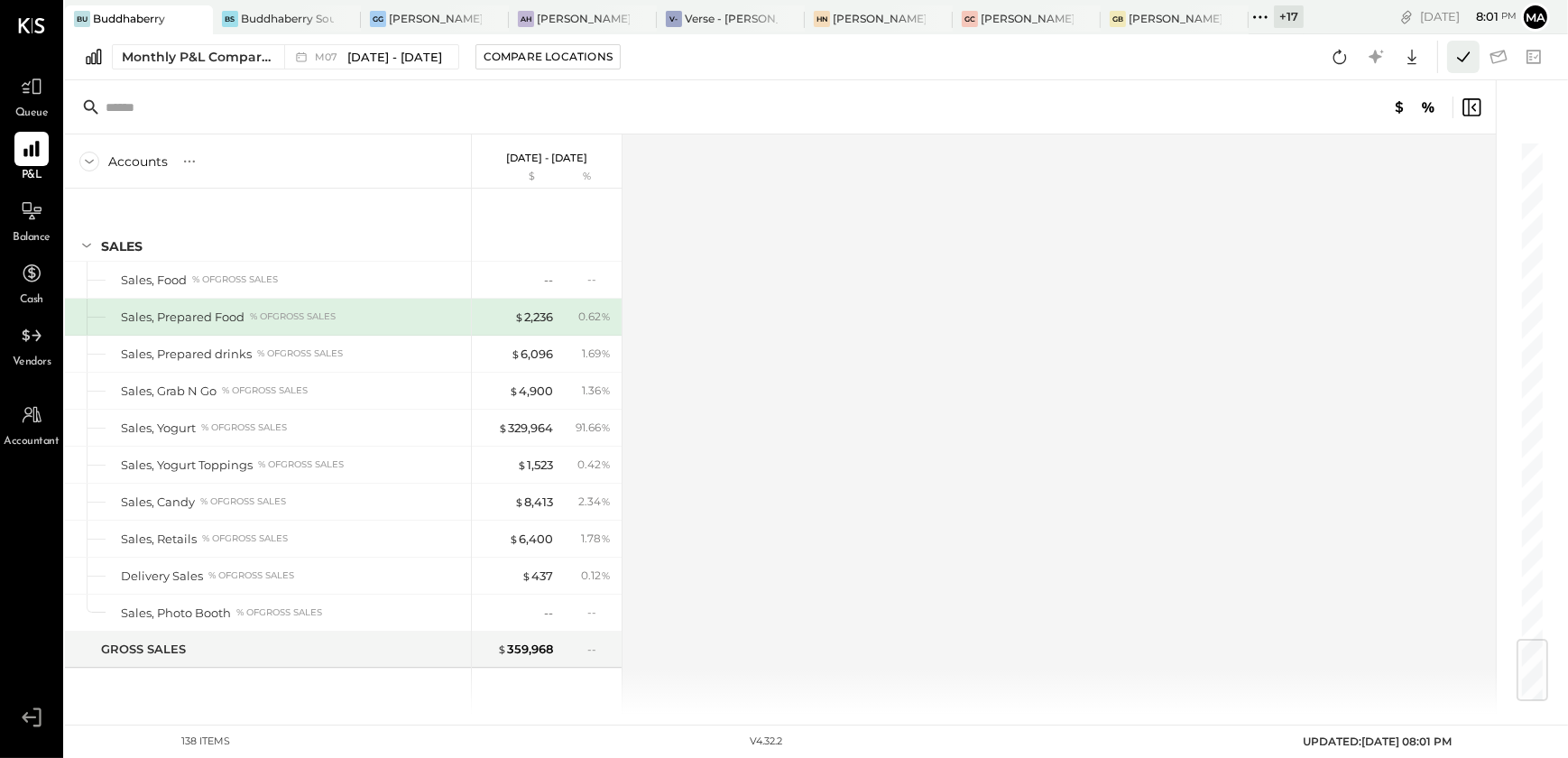
click at [1467, 59] on icon at bounding box center [1463, 57] width 24 height 24
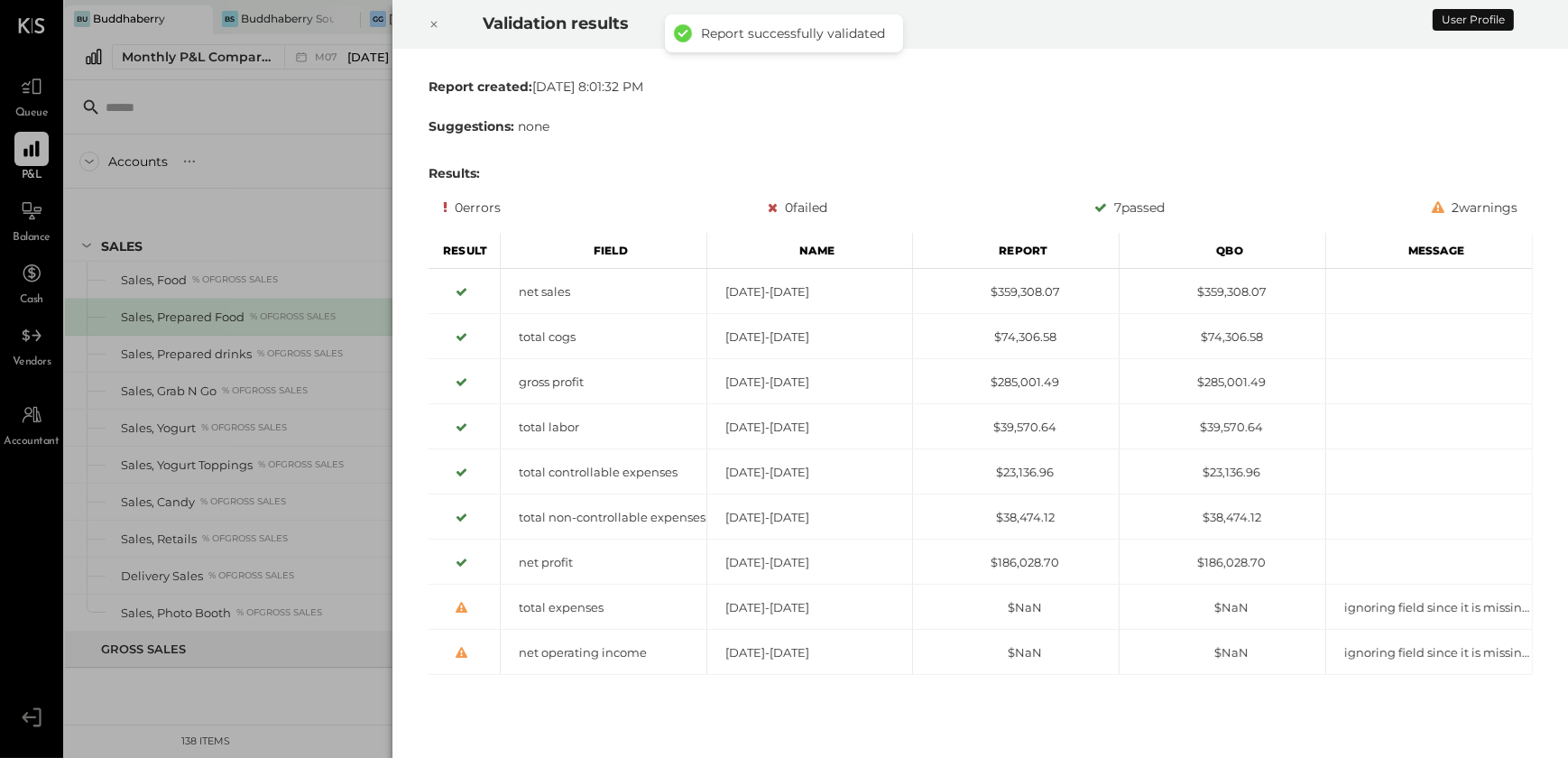
click at [438, 25] on div at bounding box center [434, 25] width 40 height 51
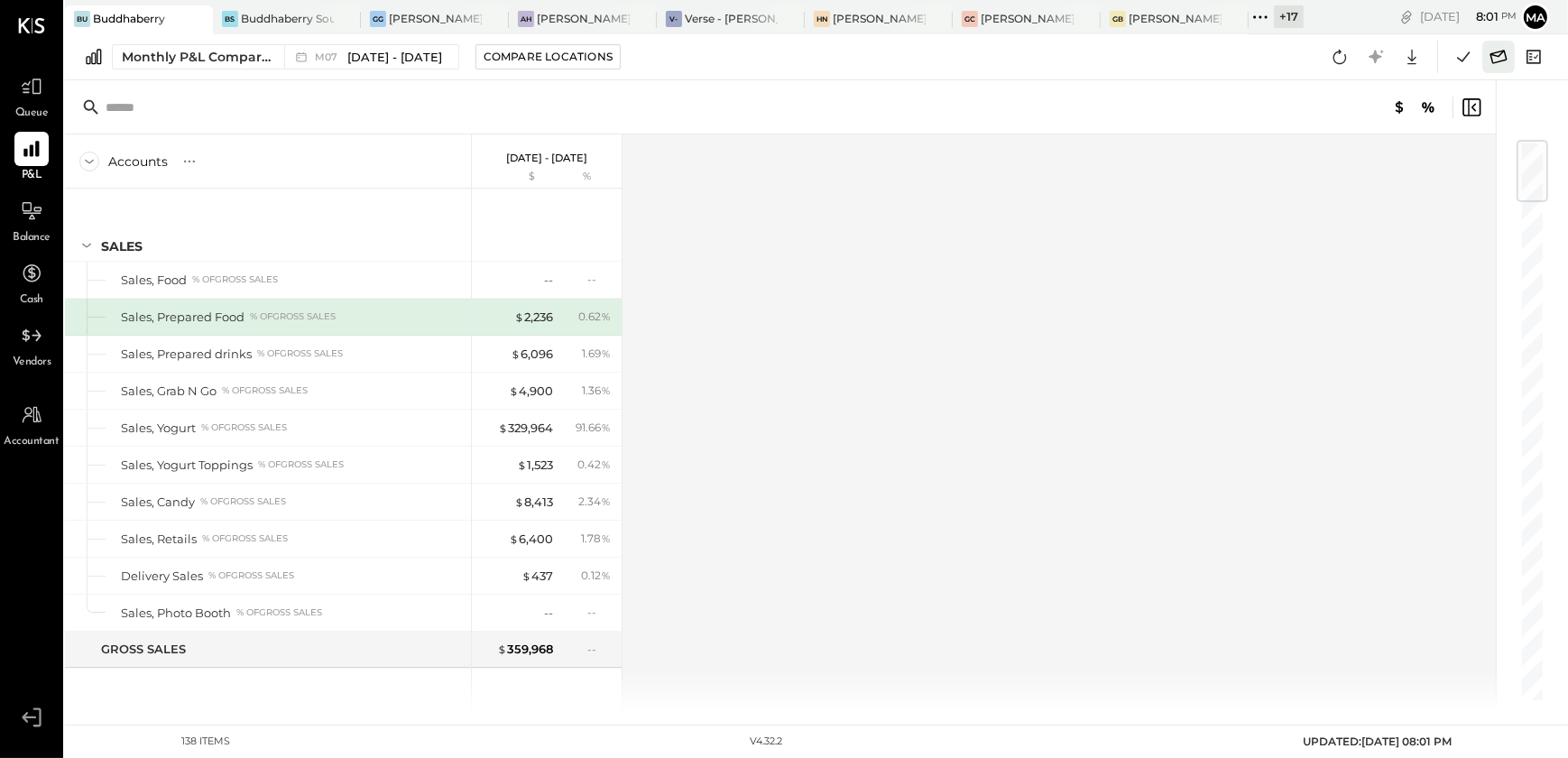
click at [1498, 62] on icon at bounding box center [1499, 56] width 17 height 14
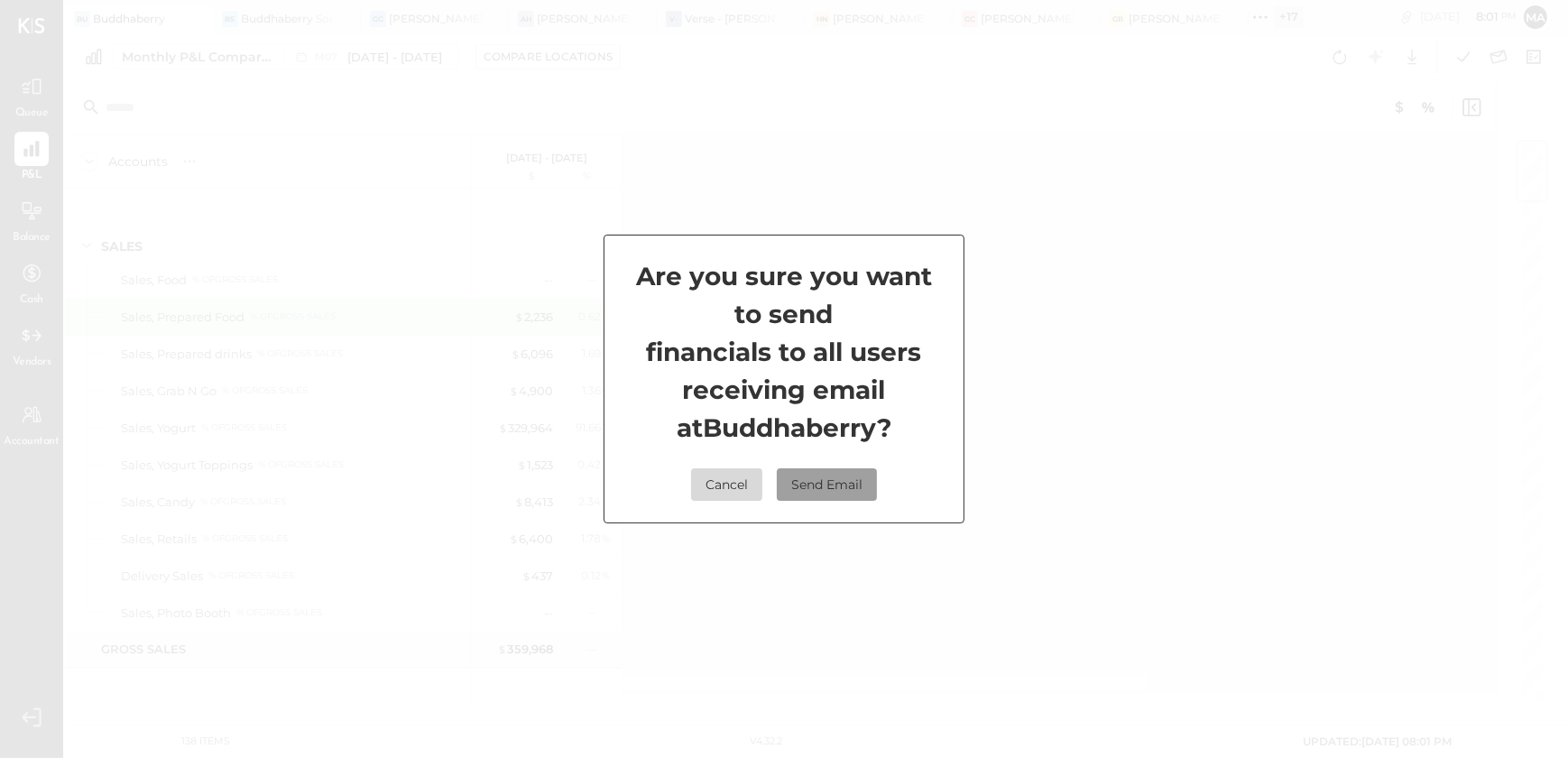
click at [863, 499] on button "Send Email" at bounding box center [827, 485] width 100 height 33
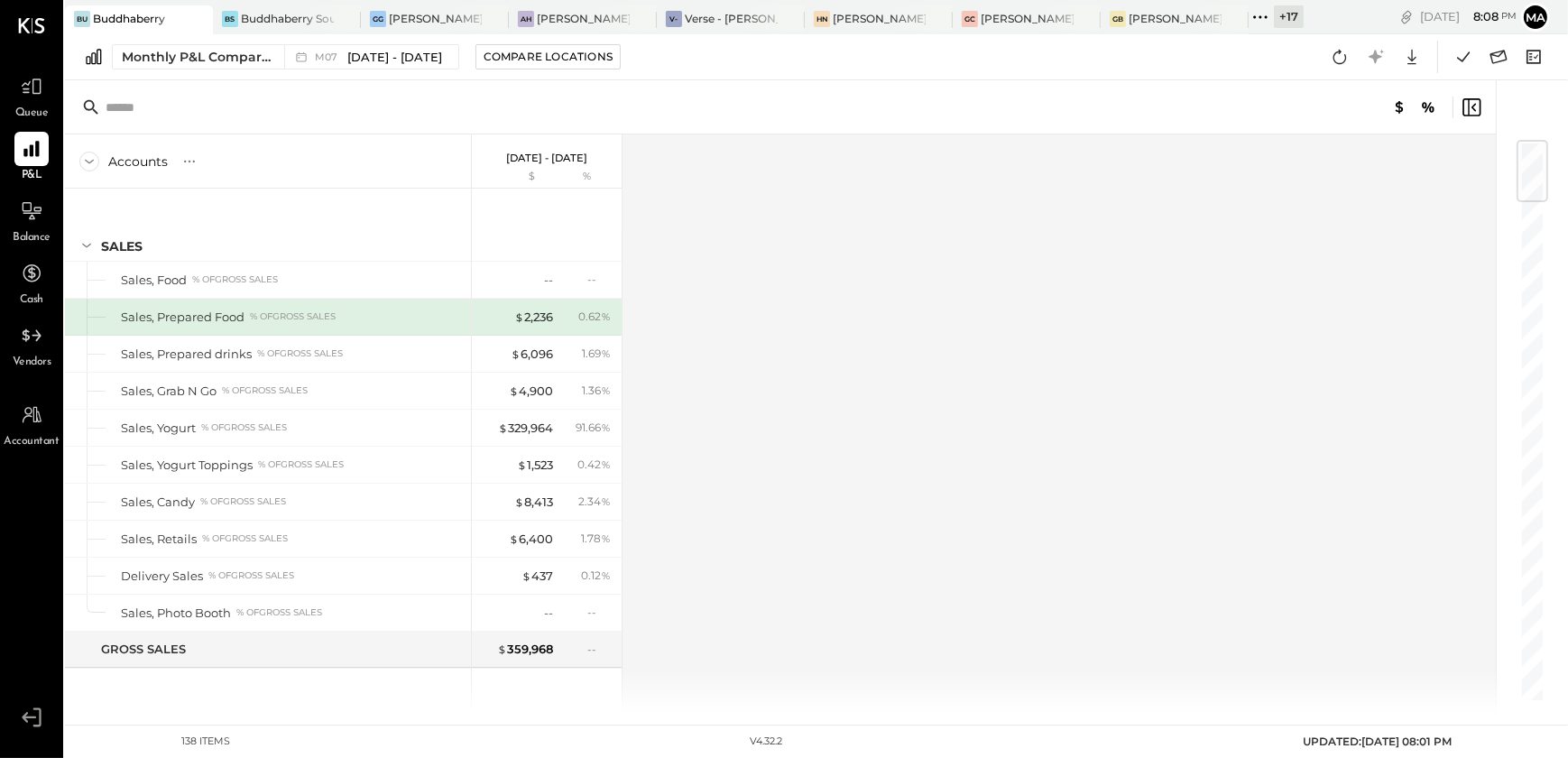
click at [1282, 19] on div "+ 17" at bounding box center [1289, 16] width 30 height 23
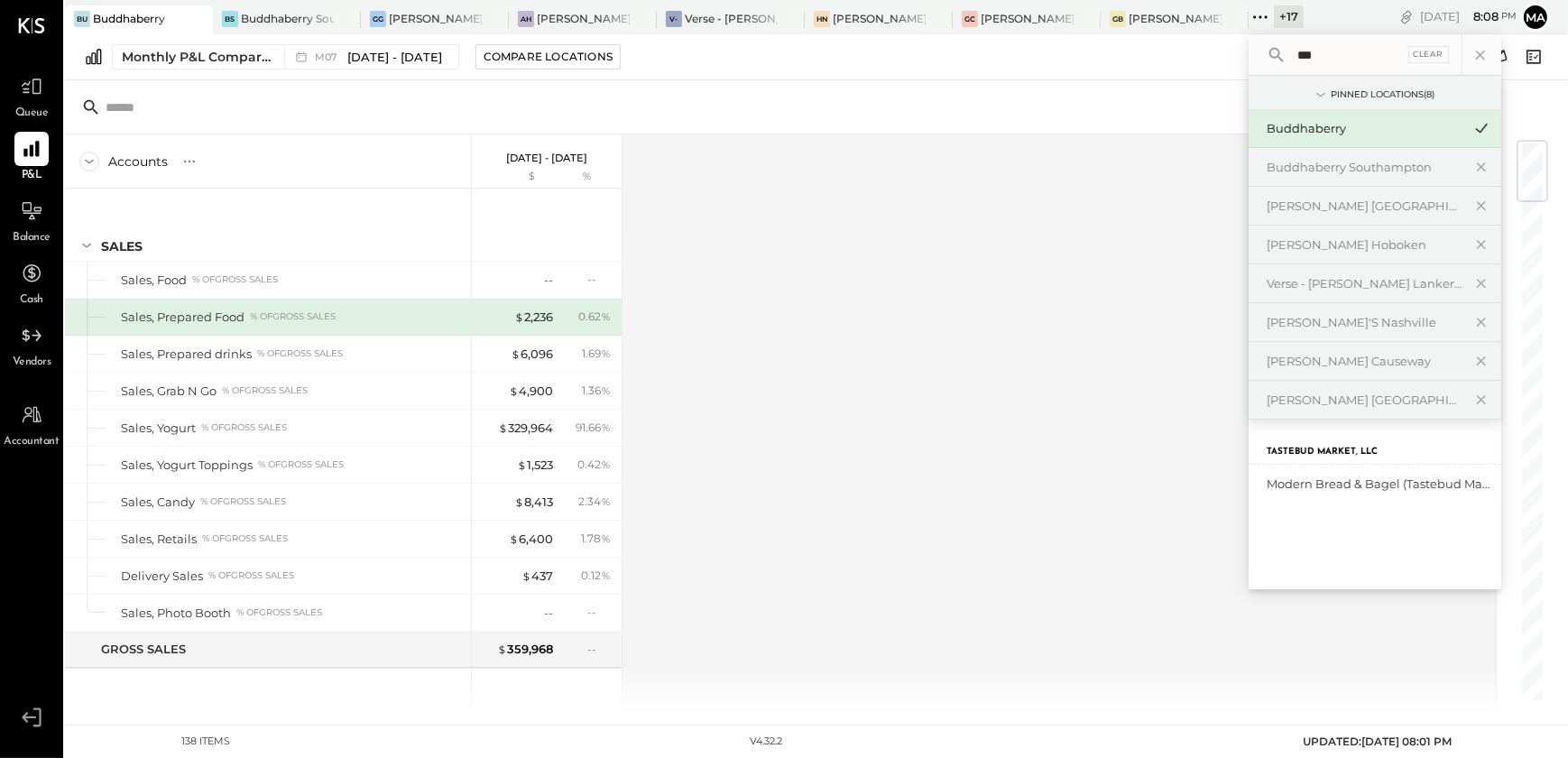
type input "****"
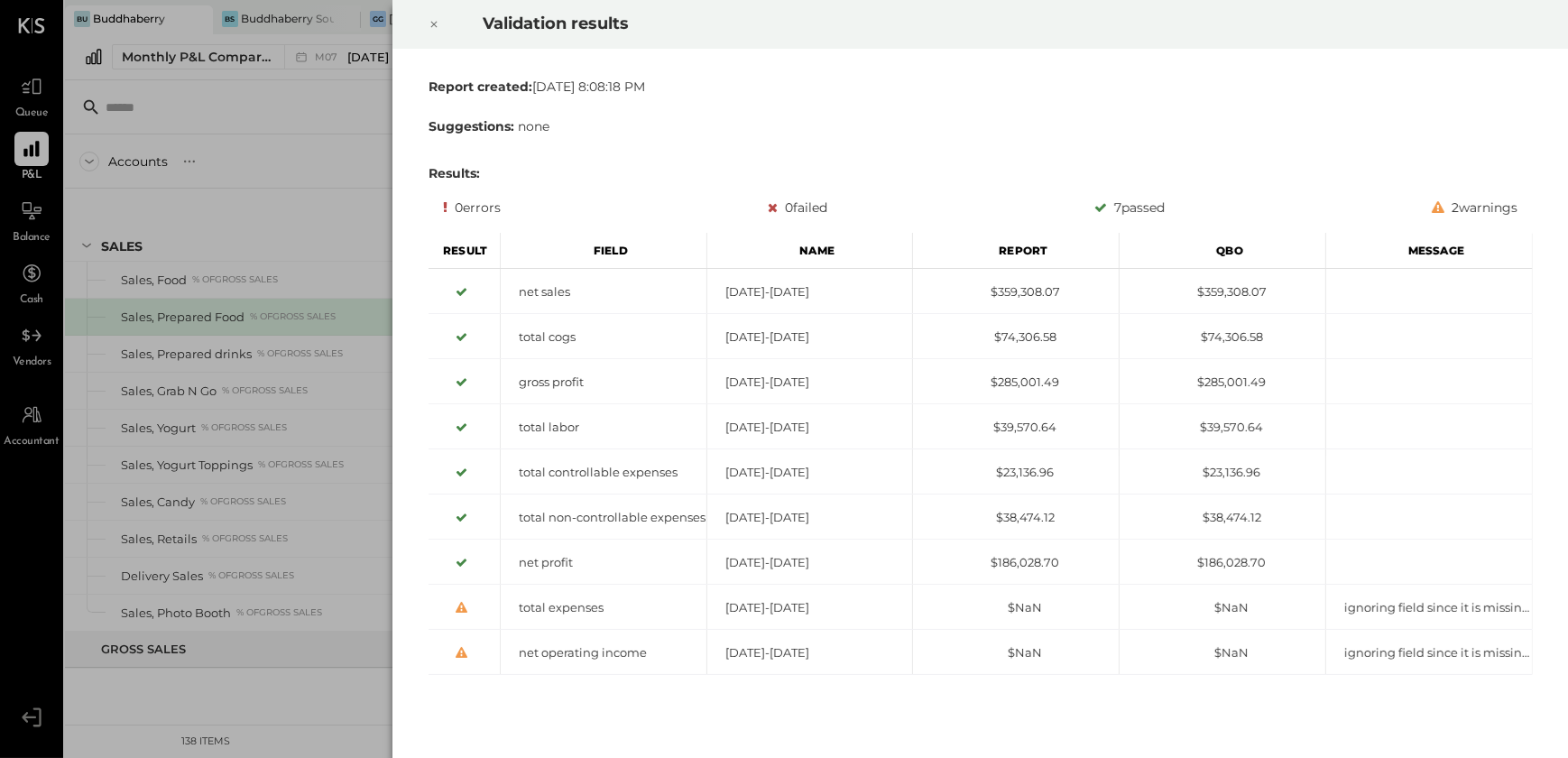
click at [437, 25] on icon at bounding box center [434, 25] width 11 height 22
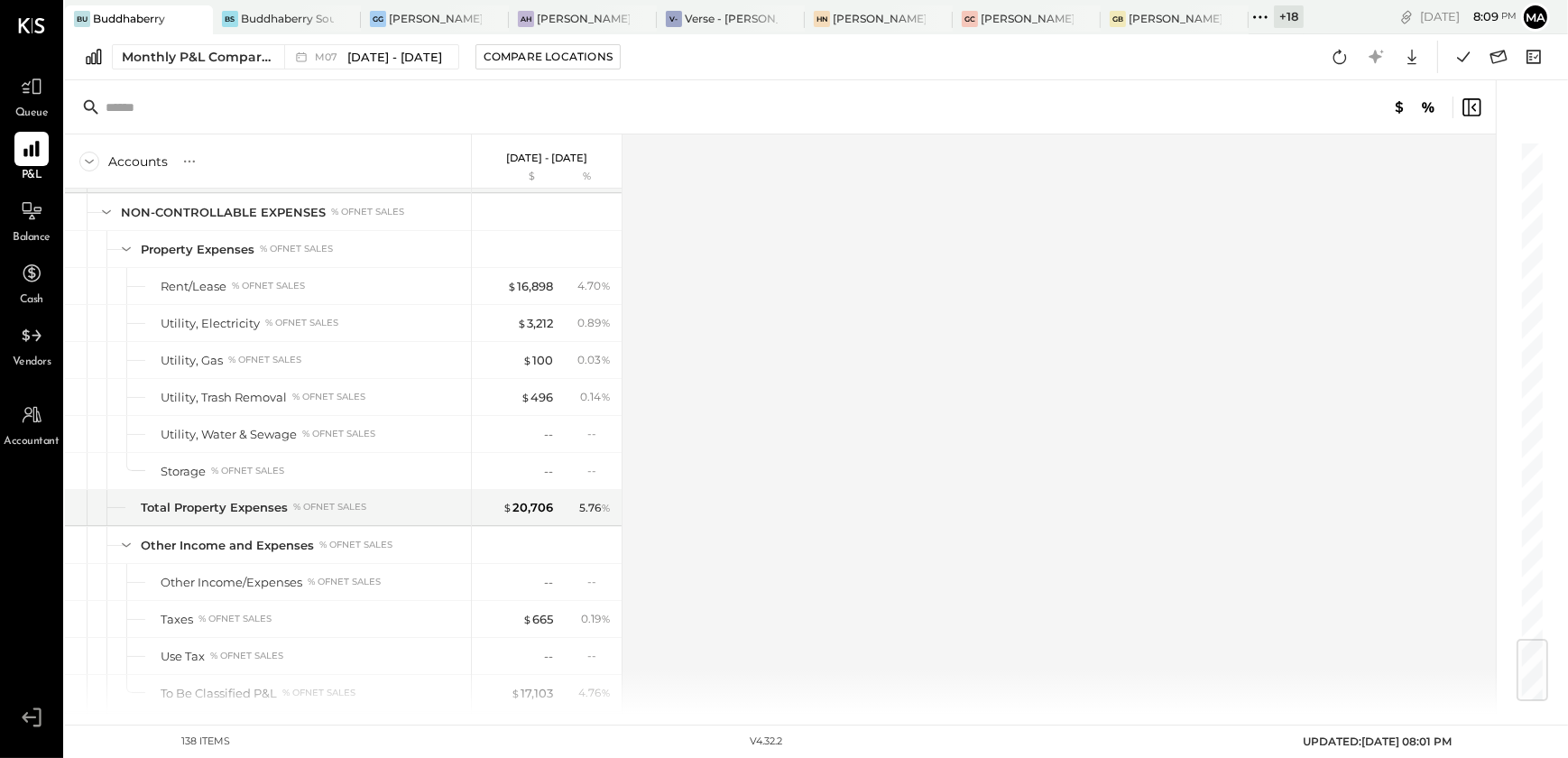
scroll to position [4205, 0]
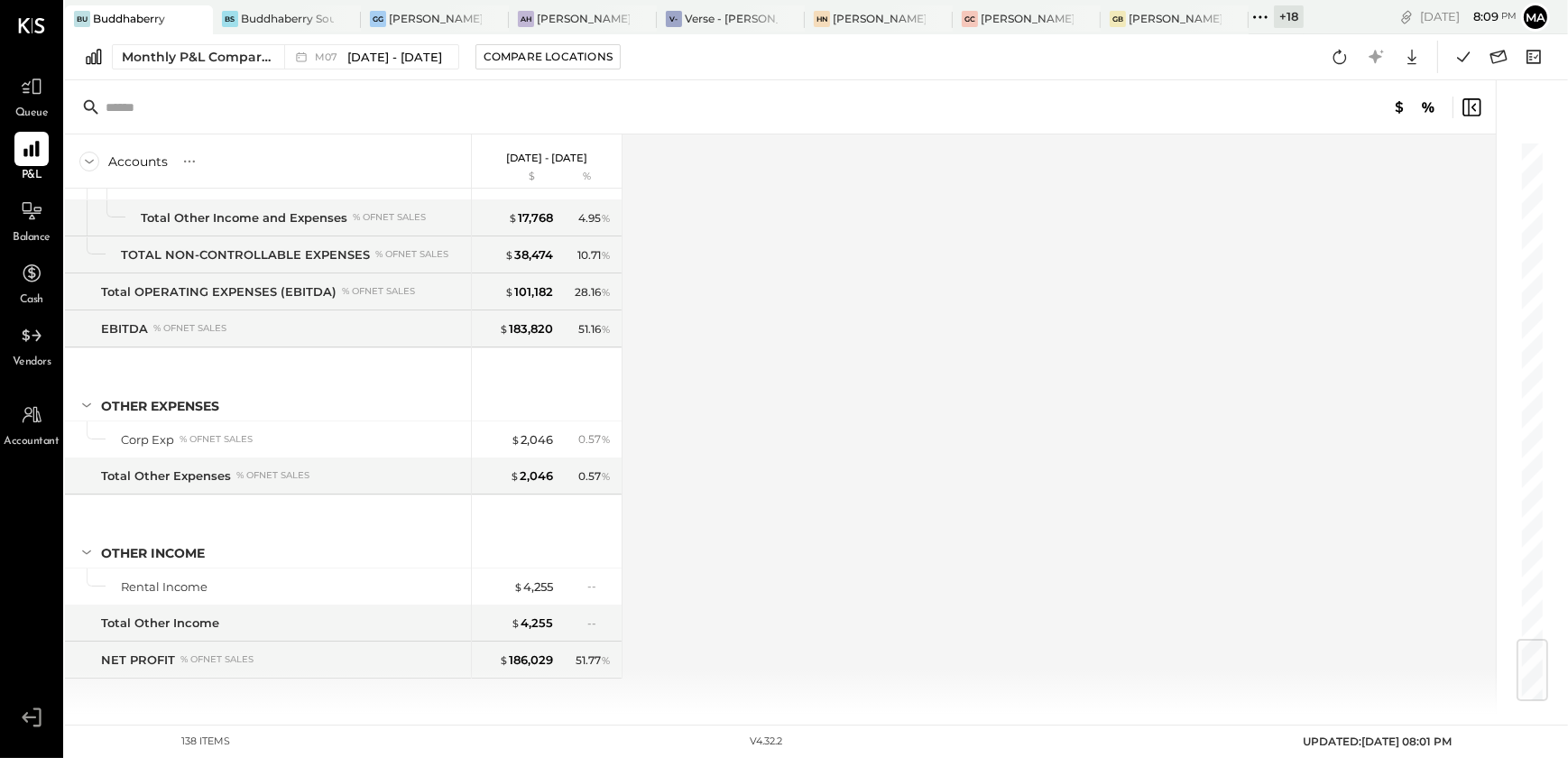
click at [1264, 25] on icon at bounding box center [1261, 17] width 24 height 24
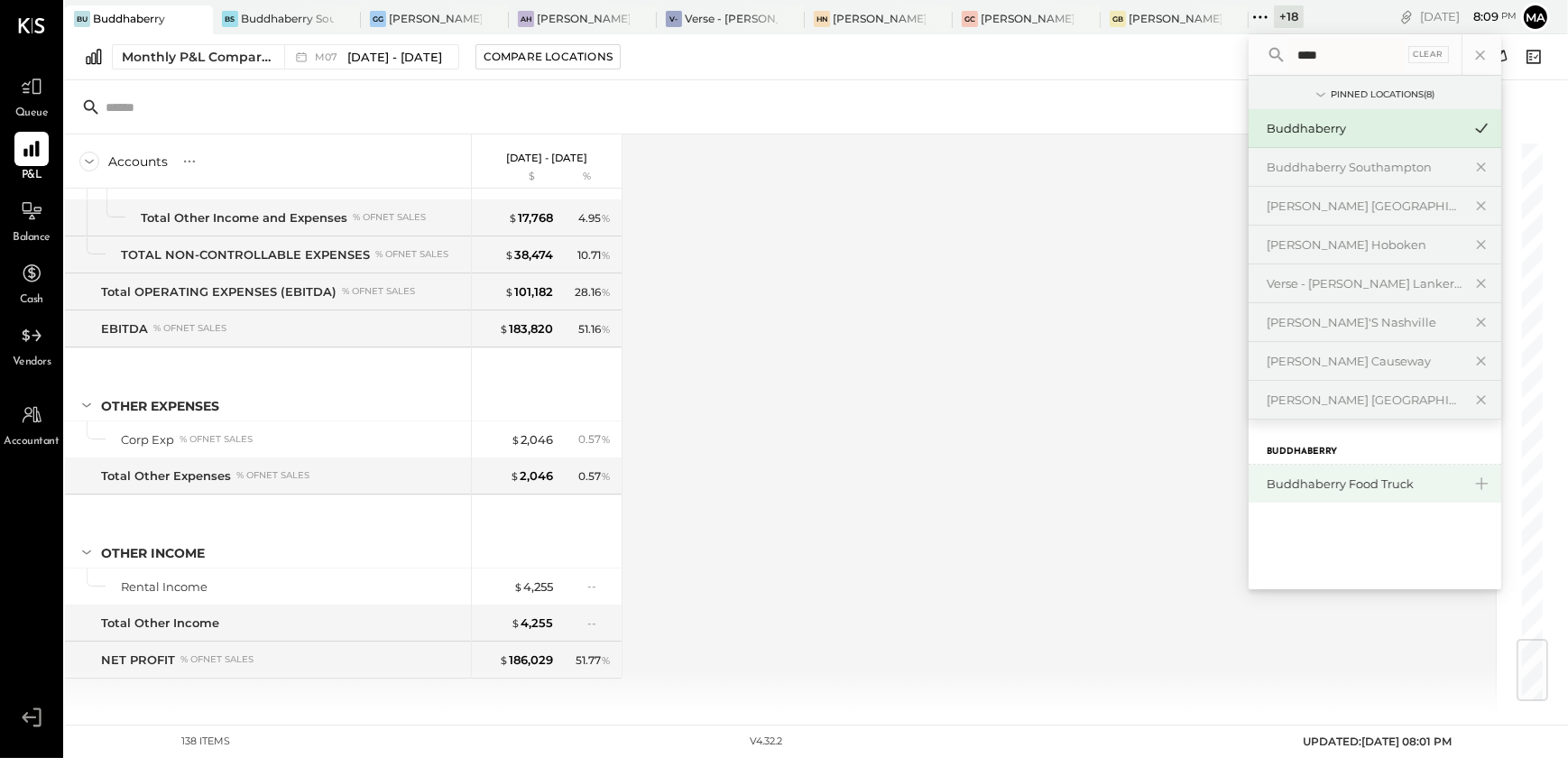
type input "****"
click at [1389, 491] on div "Buddhaberry Food Truck" at bounding box center [1375, 484] width 253 height 38
click at [1372, 489] on div "Buddhaberry Food Truck" at bounding box center [1364, 484] width 195 height 17
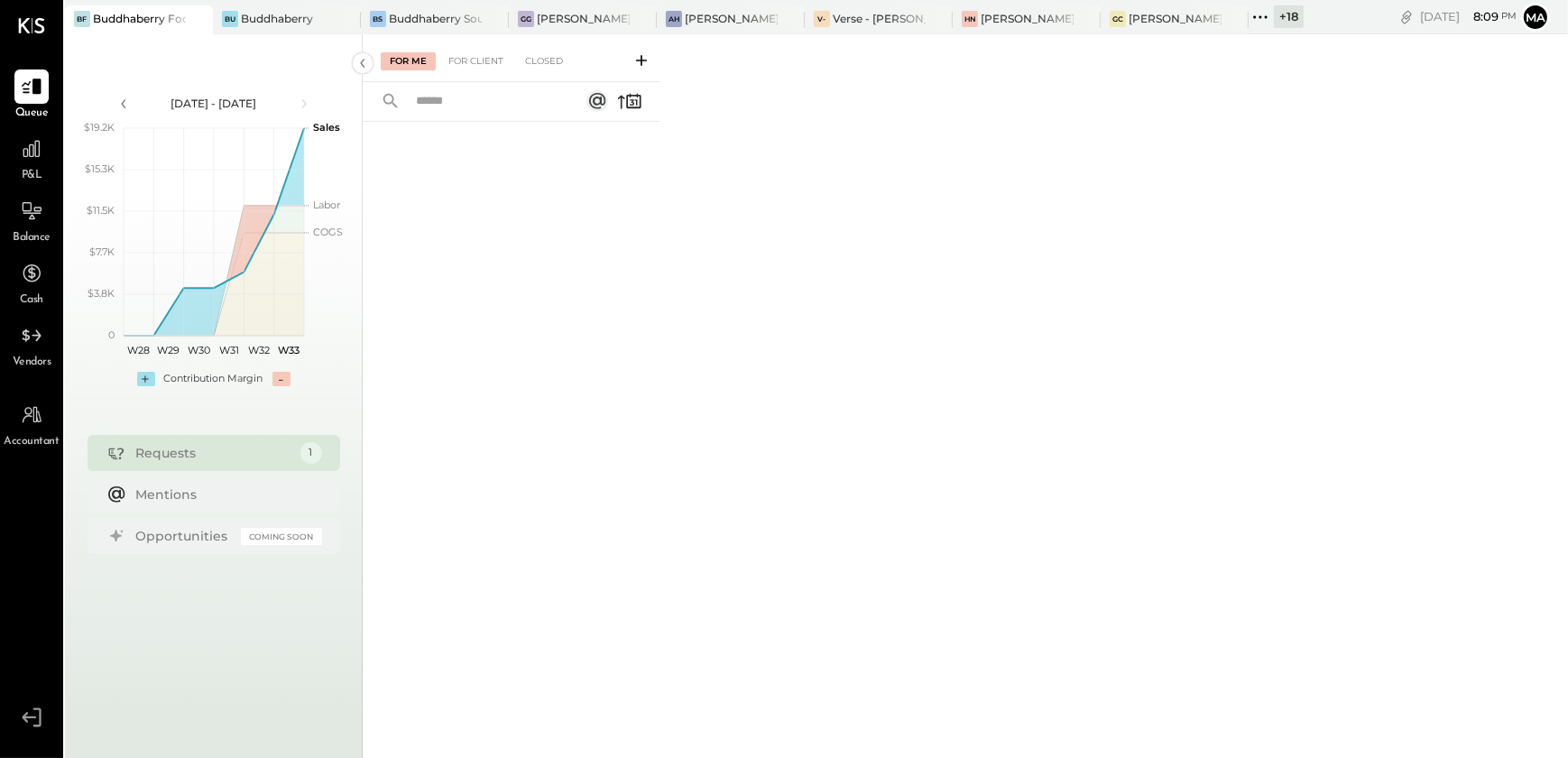
click at [26, 168] on span "P&L" at bounding box center [32, 177] width 21 height 16
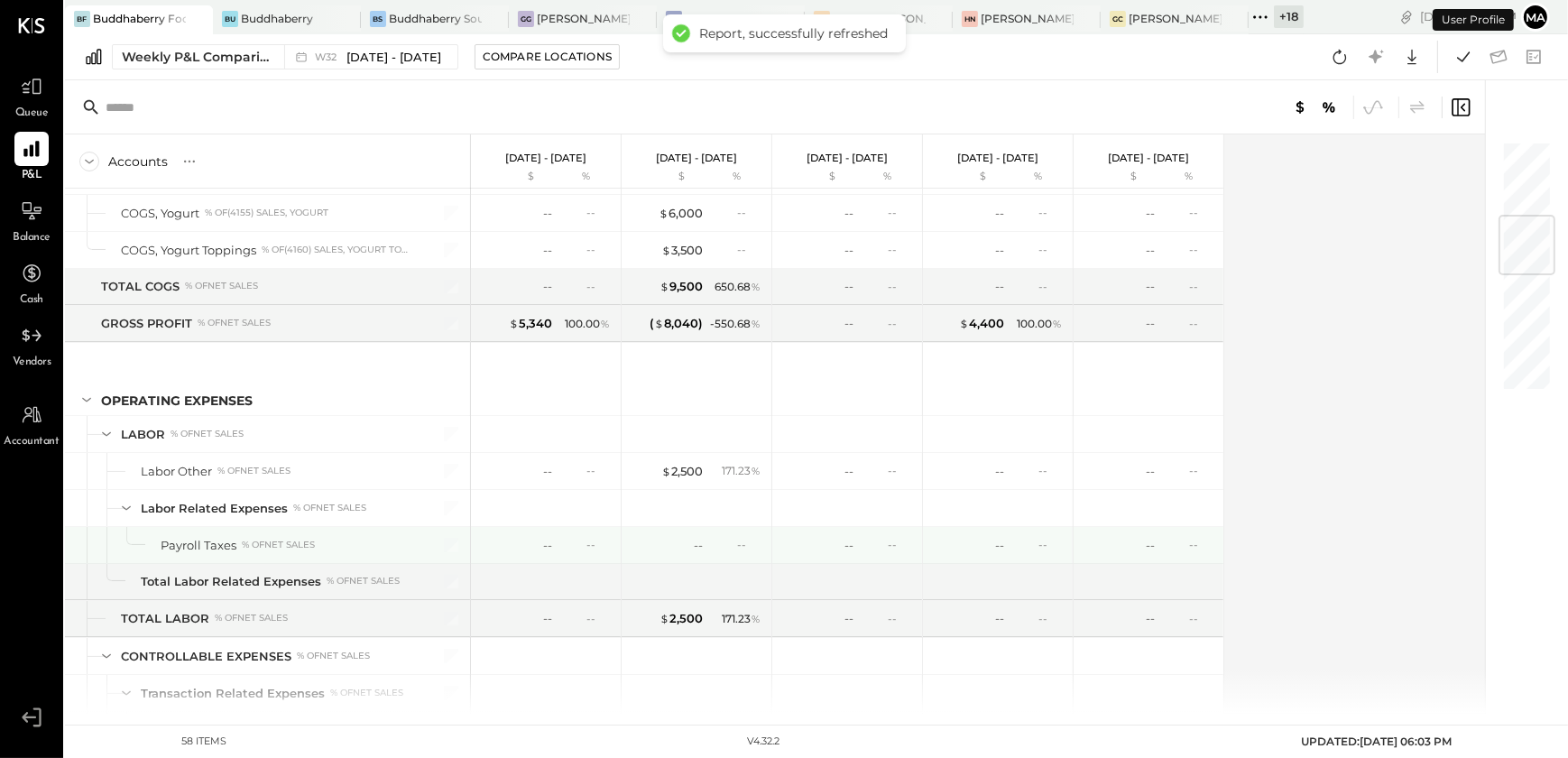
scroll to position [1148, 0]
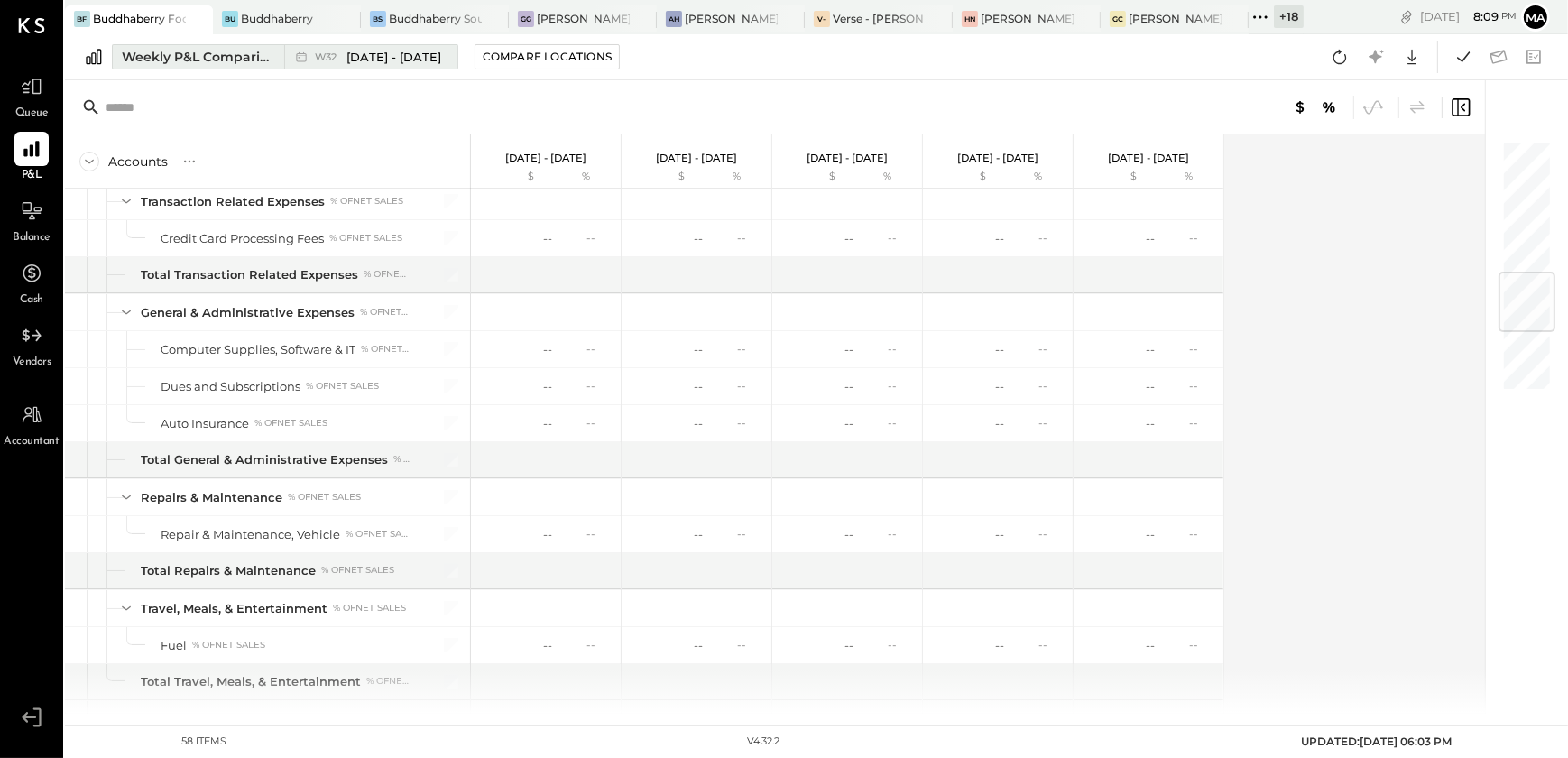
click at [229, 59] on div "Weekly P&L Comparison" at bounding box center [197, 57] width 152 height 18
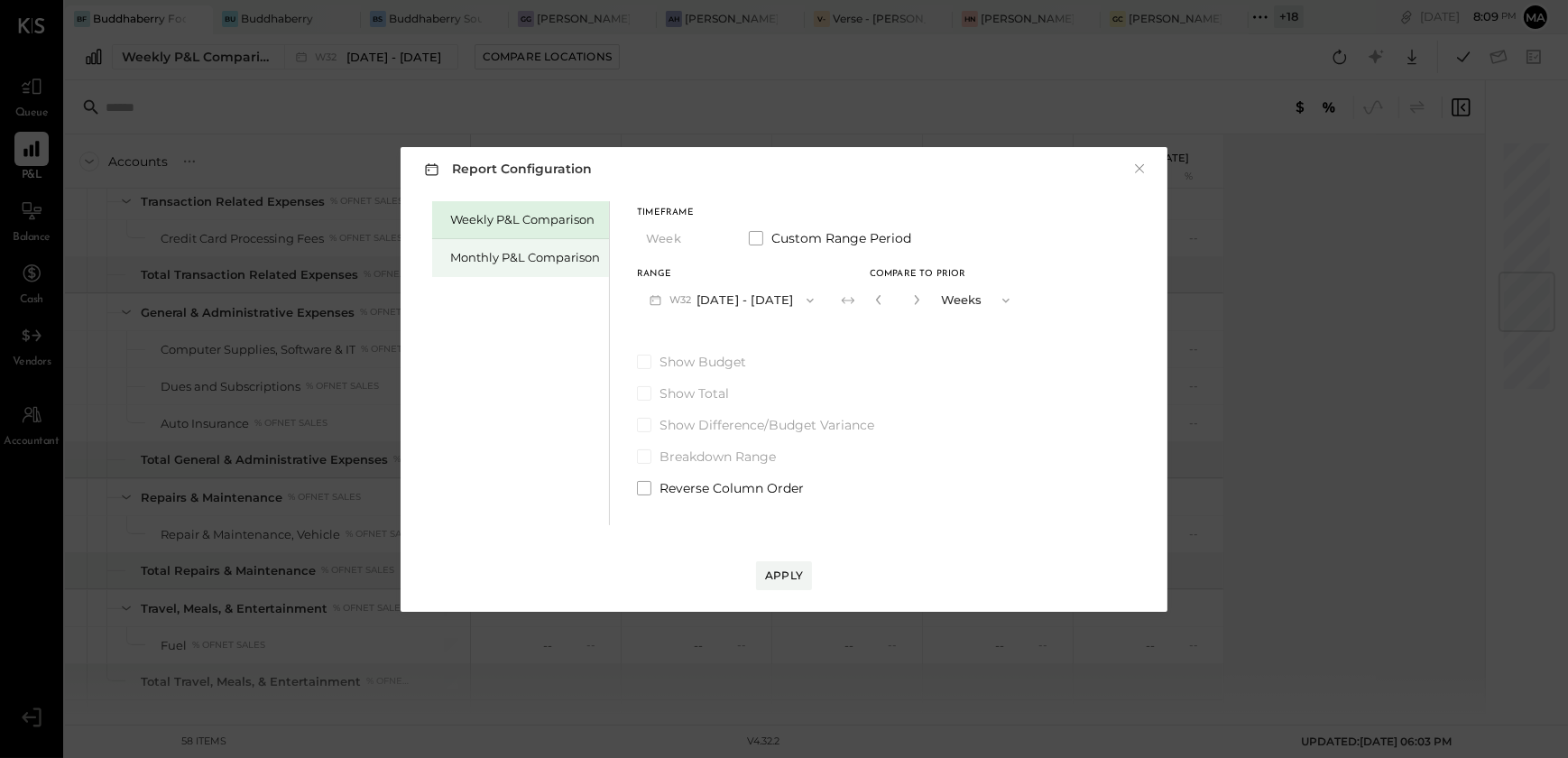
click at [541, 260] on div "Monthly P&L Comparison" at bounding box center [525, 258] width 150 height 17
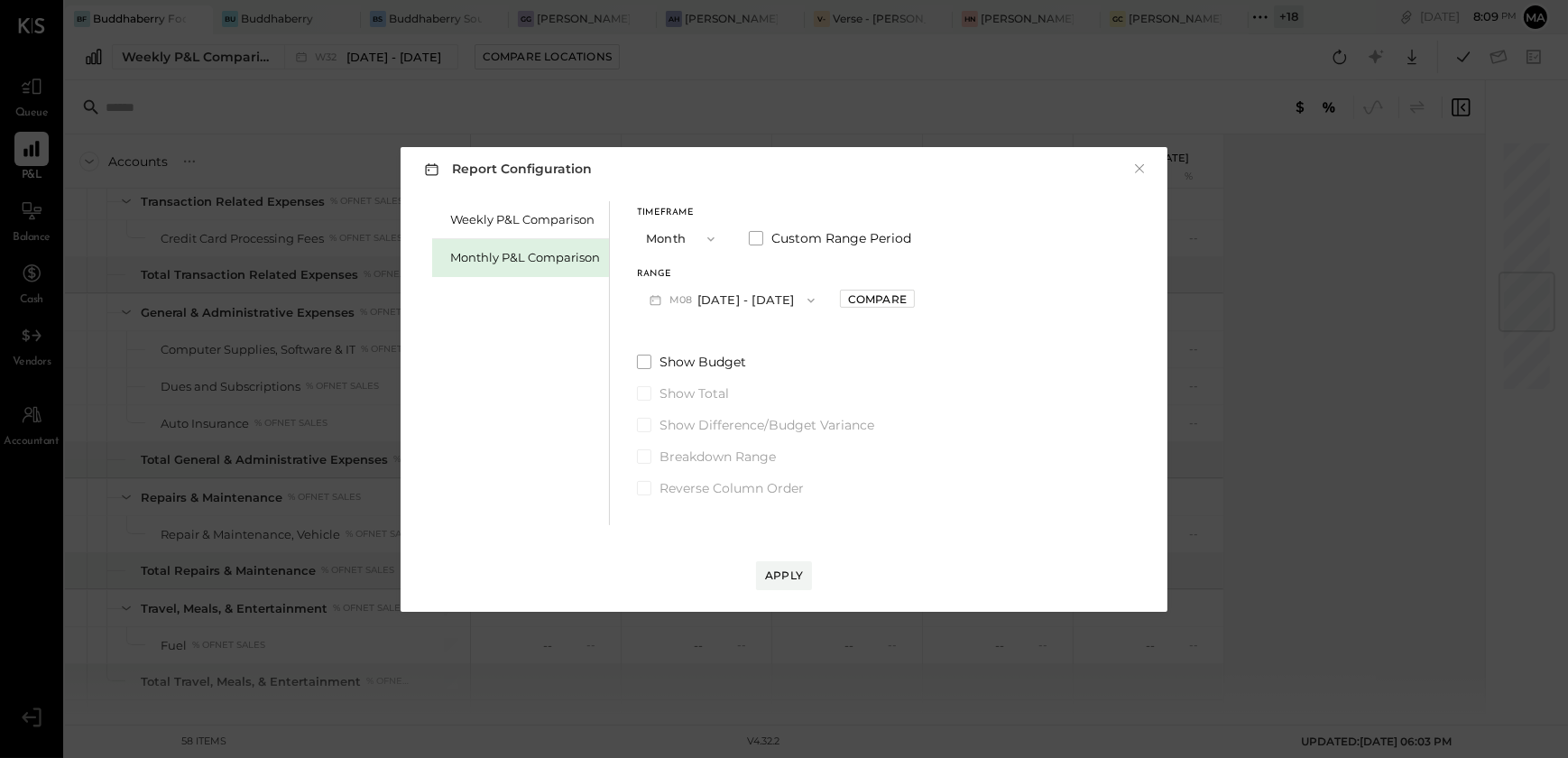
click at [704, 302] on button "M08 [DATE] - [DATE]" at bounding box center [732, 300] width 190 height 34
click at [754, 344] on div "M07 [DATE] - [DATE]" at bounding box center [741, 341] width 206 height 38
click at [780, 570] on div "Apply" at bounding box center [784, 575] width 38 height 15
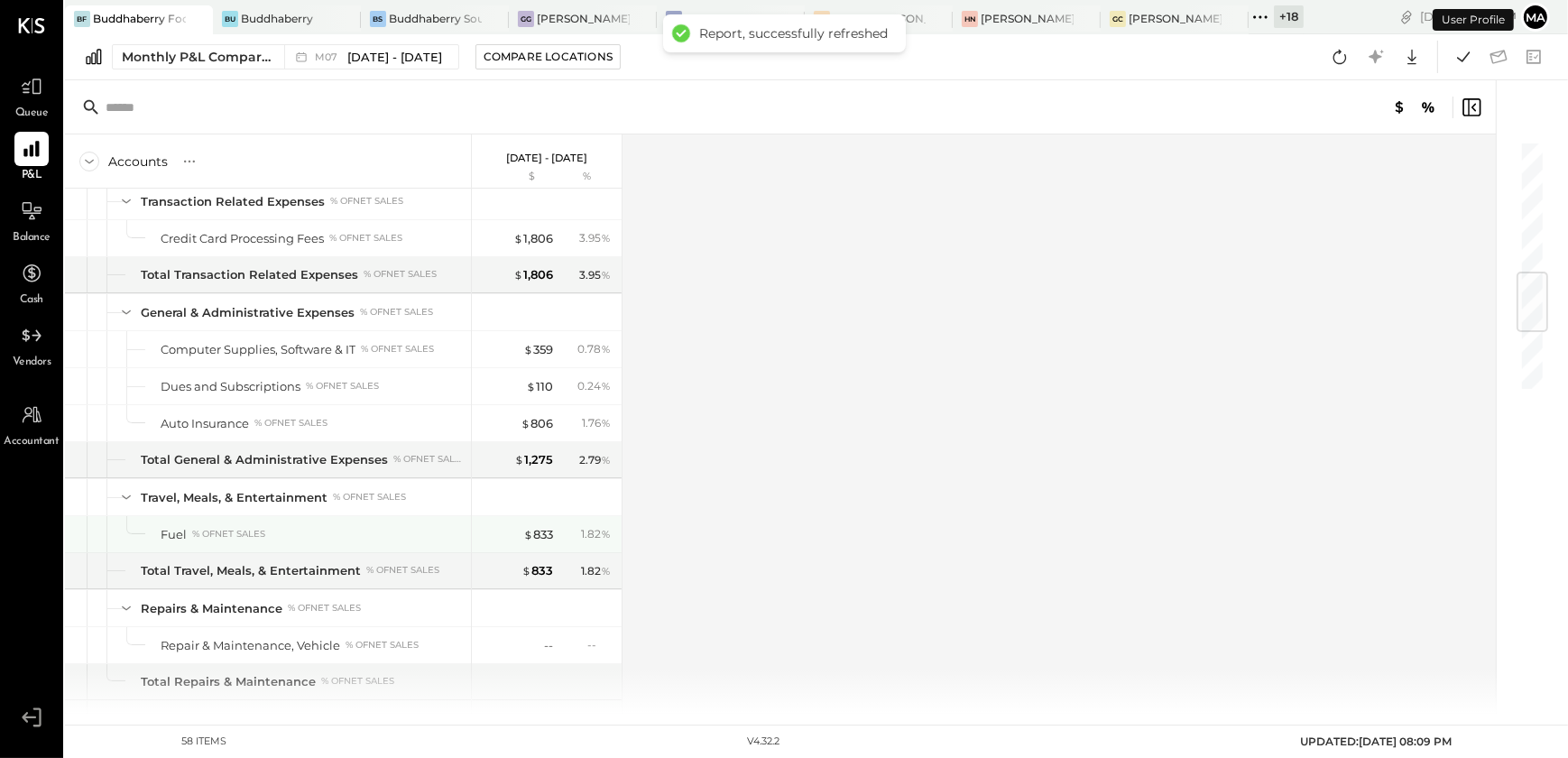
scroll to position [1656, 0]
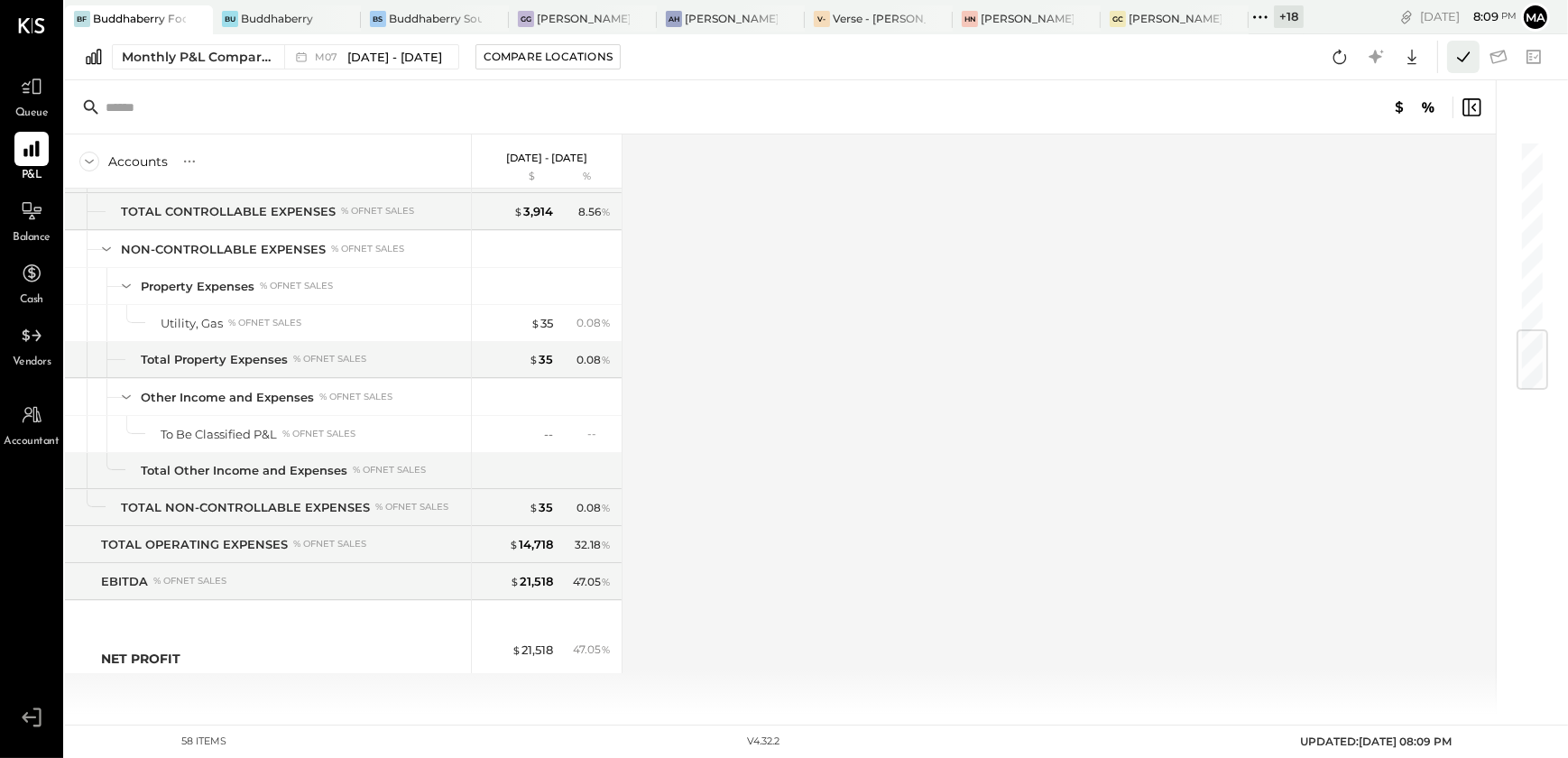
click at [1473, 64] on icon at bounding box center [1463, 57] width 24 height 24
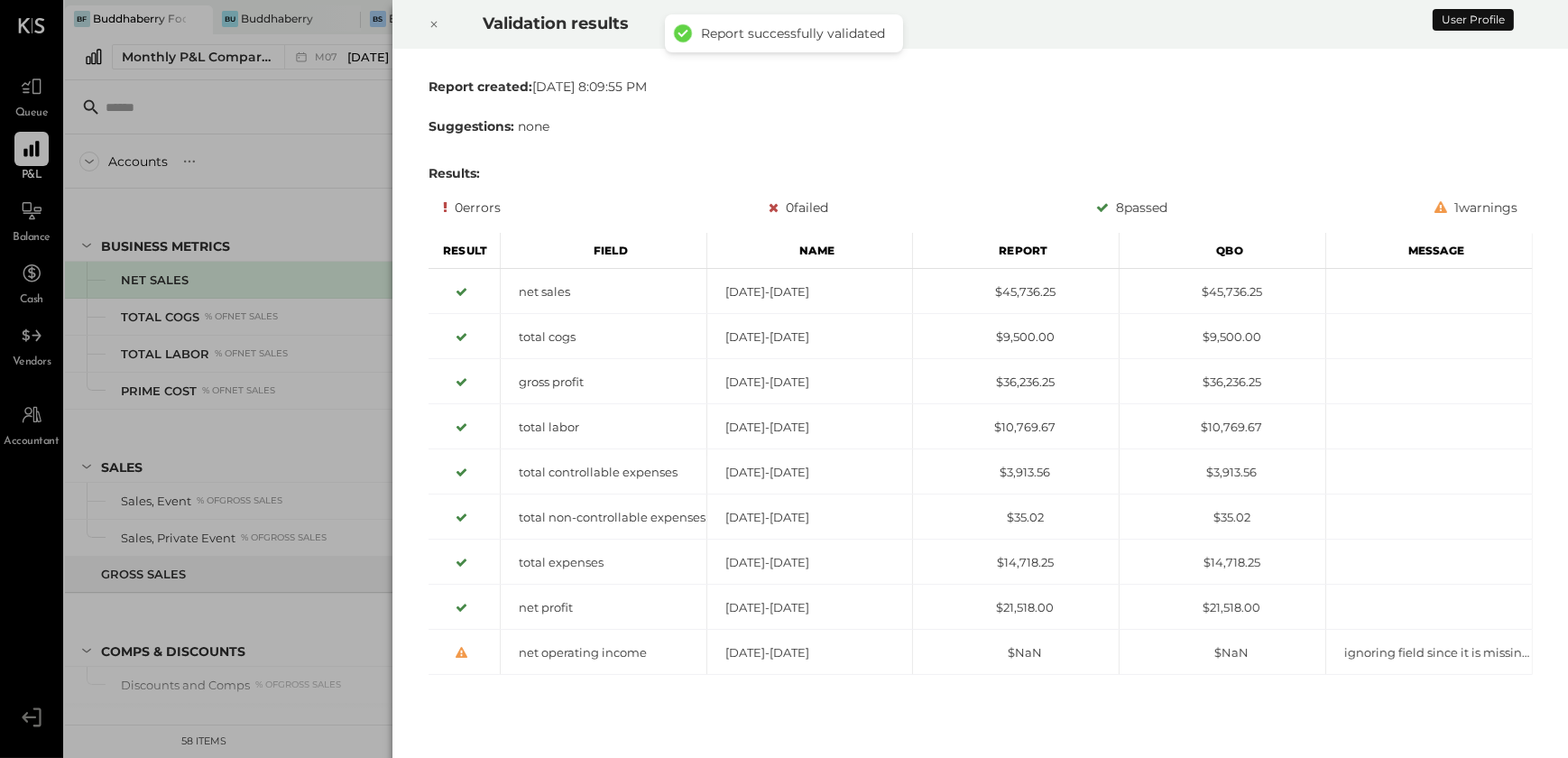
click at [430, 26] on icon at bounding box center [433, 25] width 6 height 6
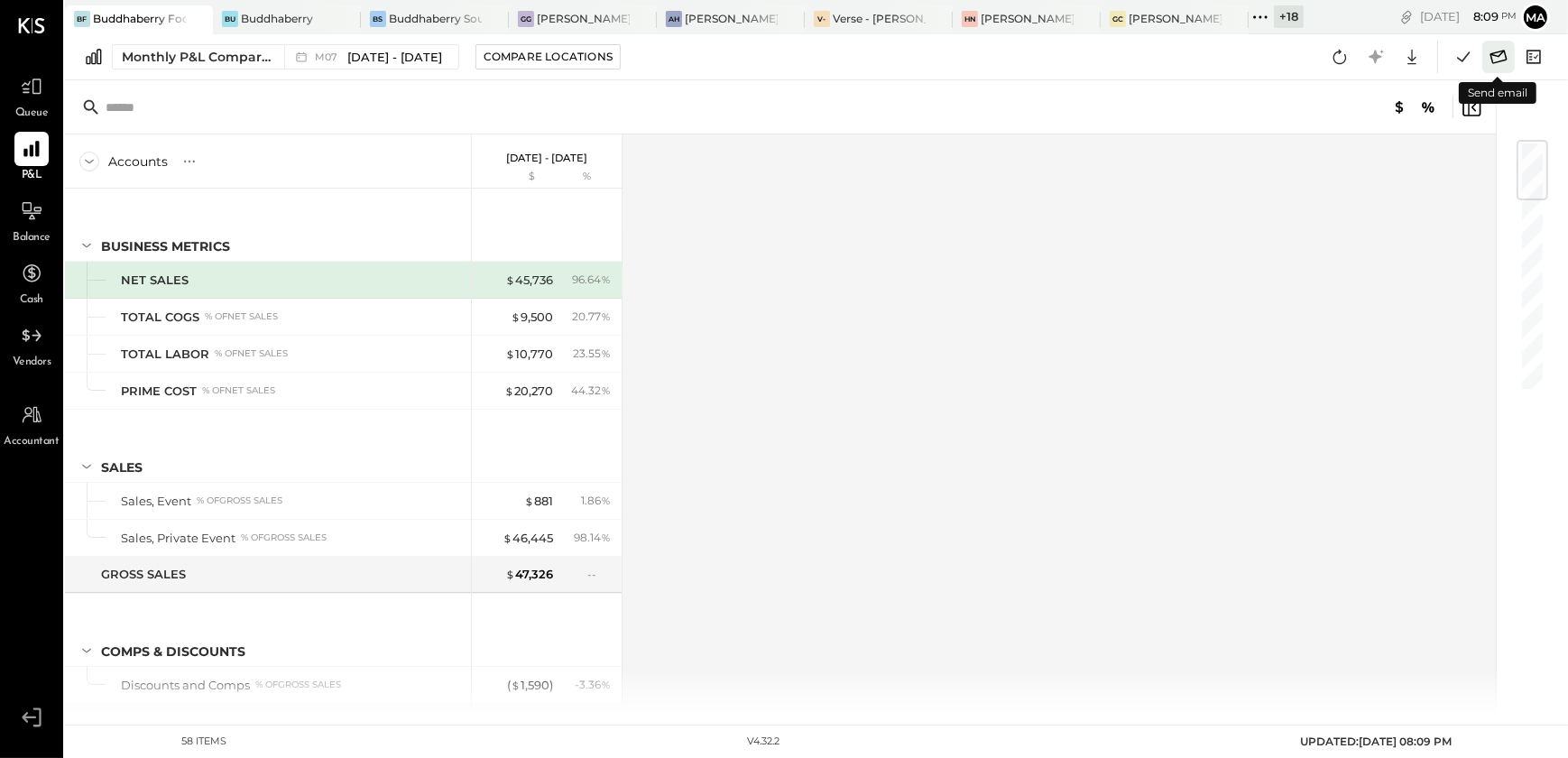
click at [1498, 63] on icon at bounding box center [1499, 57] width 24 height 24
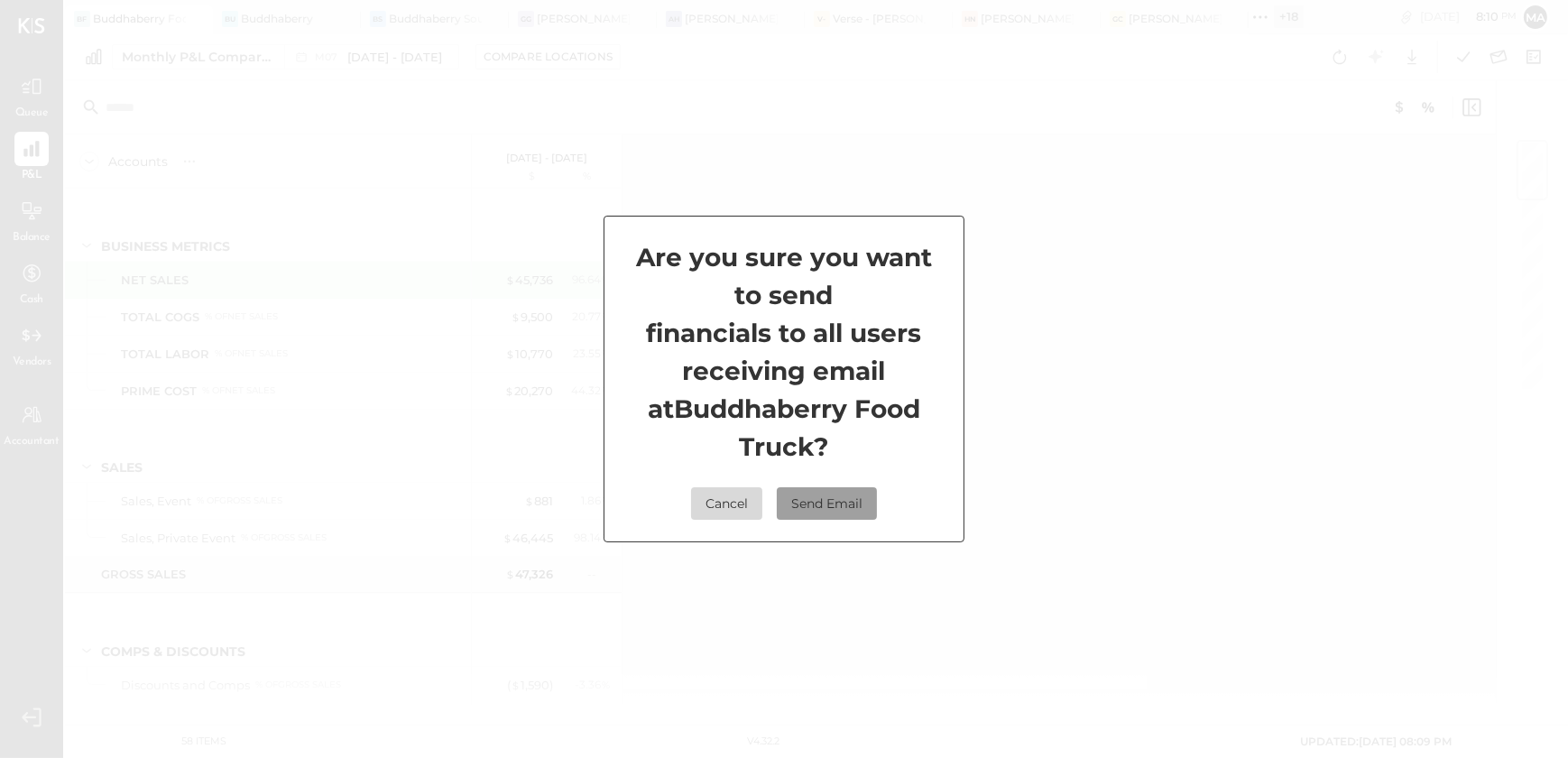
click at [828, 502] on button "Send Email" at bounding box center [827, 504] width 100 height 33
